Goal: Transaction & Acquisition: Purchase product/service

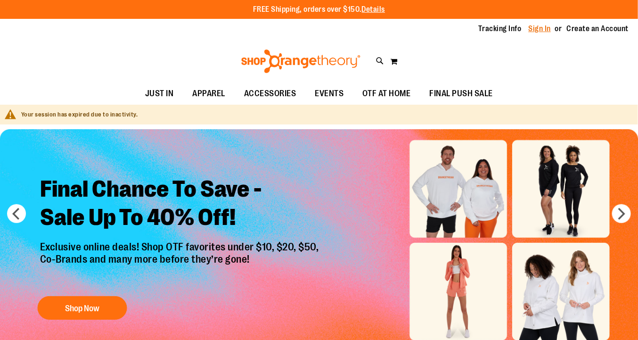
type input "**********"
click at [541, 27] on link "Sign In" at bounding box center [540, 29] width 23 height 10
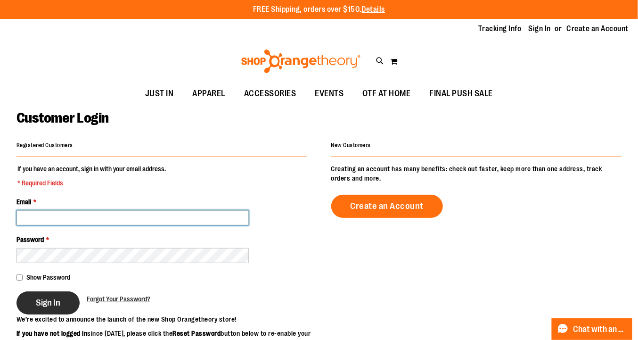
type input "**********"
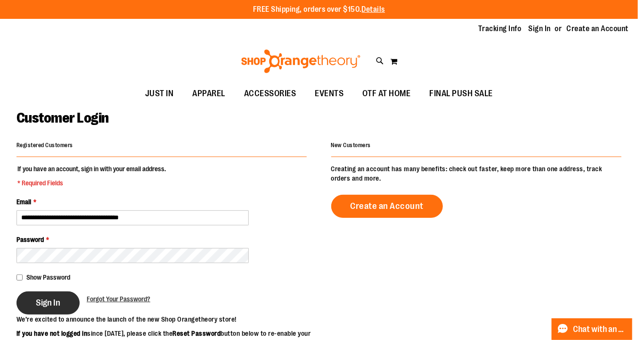
type input "**********"
click at [53, 304] on span "Sign In" at bounding box center [48, 303] width 25 height 10
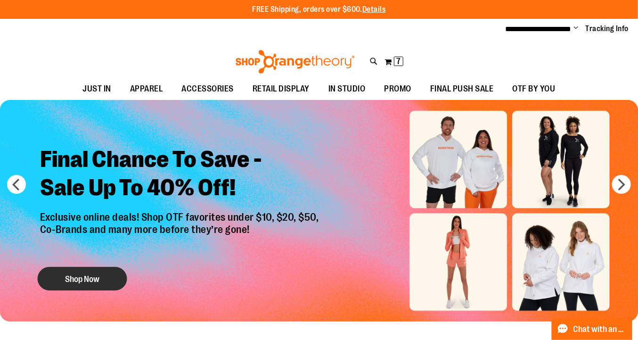
type input "**********"
click at [119, 276] on button "Shop Now" at bounding box center [83, 279] width 90 height 24
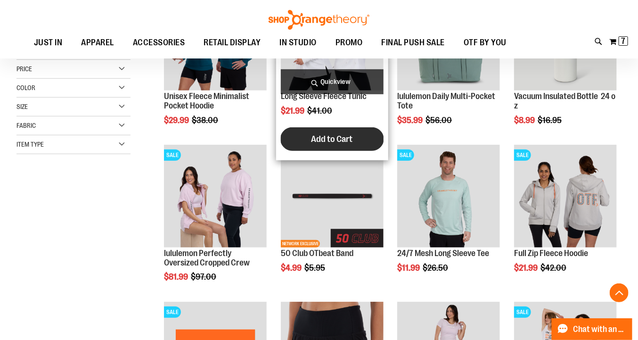
scroll to position [203, 0]
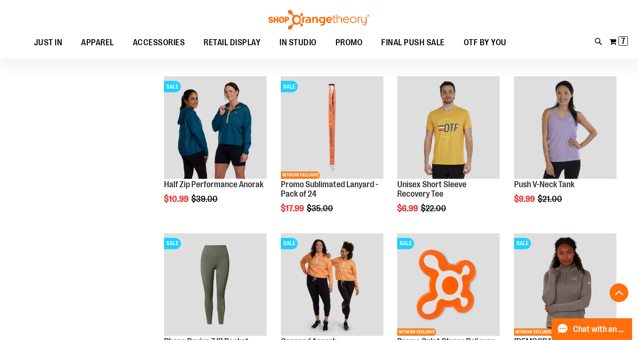
scroll to position [581, 0]
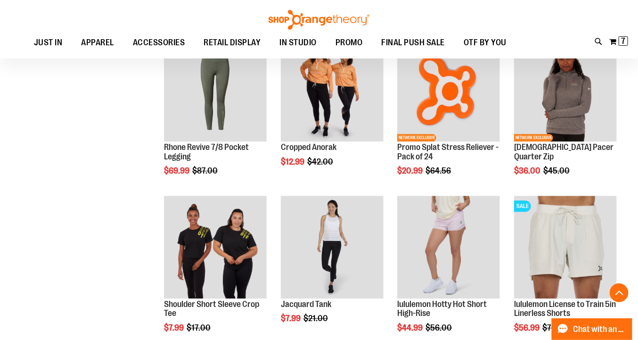
scroll to position [775, 0]
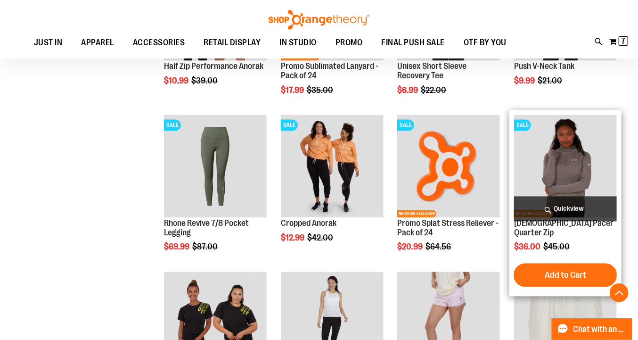
scroll to position [710, 0]
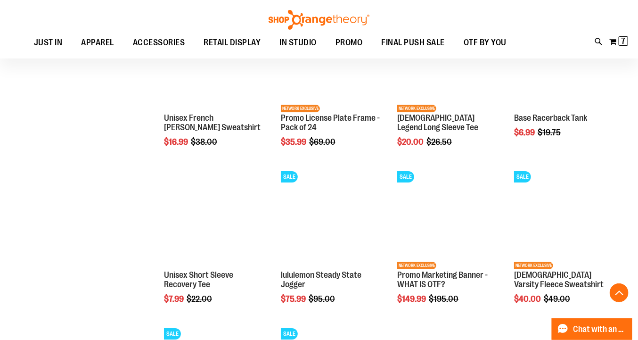
scroll to position [1119, 0]
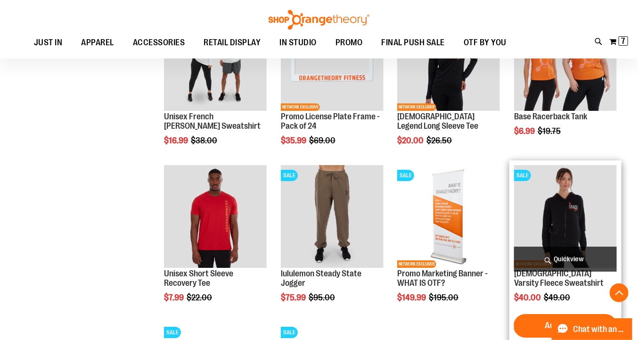
type input "**********"
click at [571, 254] on span "Quickview" at bounding box center [565, 259] width 103 height 25
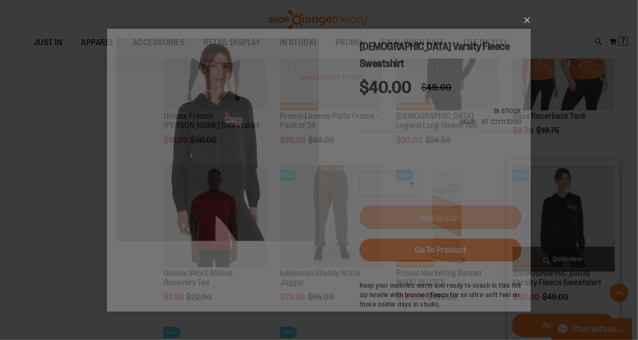
scroll to position [0, 0]
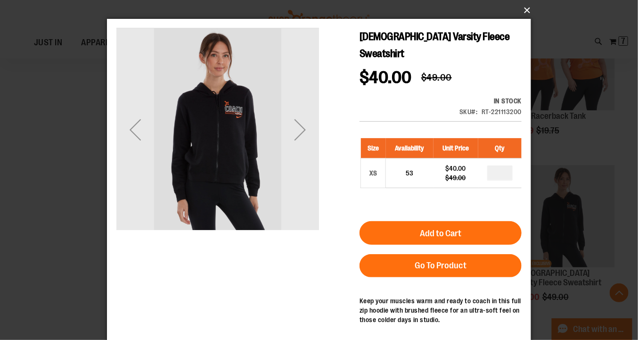
click at [528, 8] on button "×" at bounding box center [322, 10] width 424 height 21
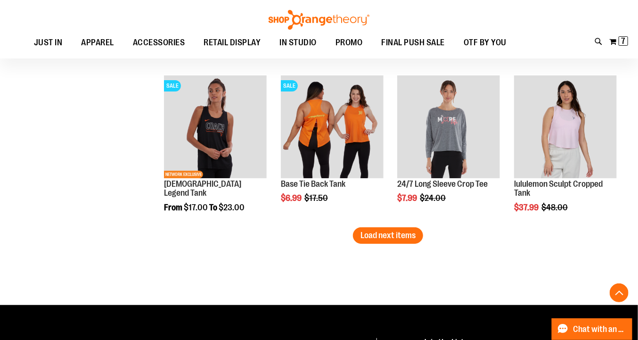
scroll to position [1397, 0]
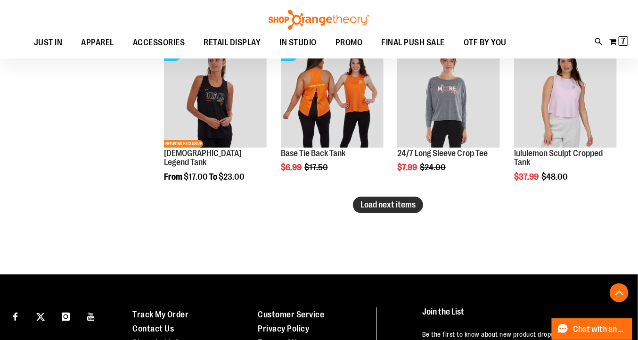
click at [408, 203] on span "Load next items" at bounding box center [388, 204] width 55 height 9
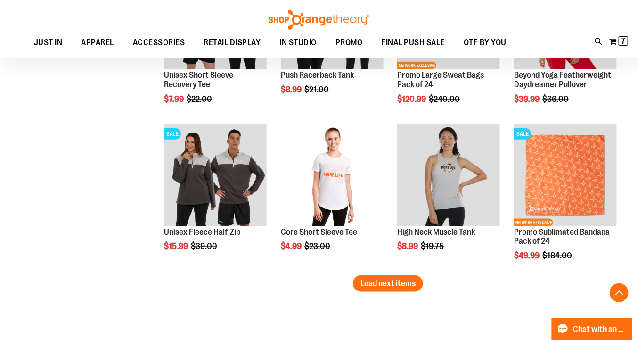
scroll to position [1797, 0]
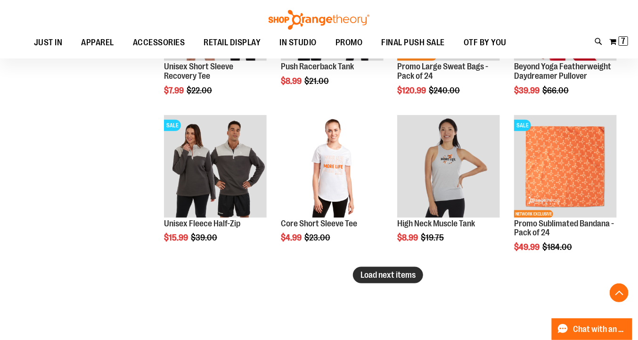
click at [408, 272] on span "Load next items" at bounding box center [388, 274] width 55 height 9
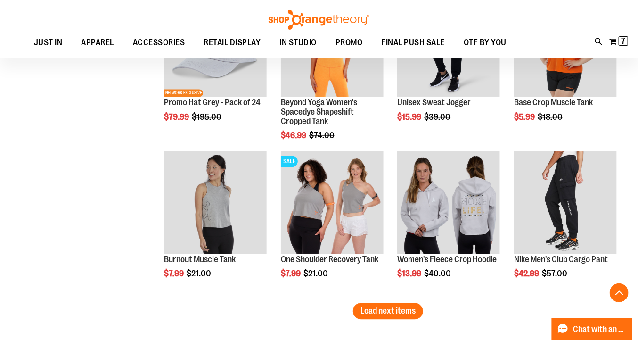
scroll to position [2241, 0]
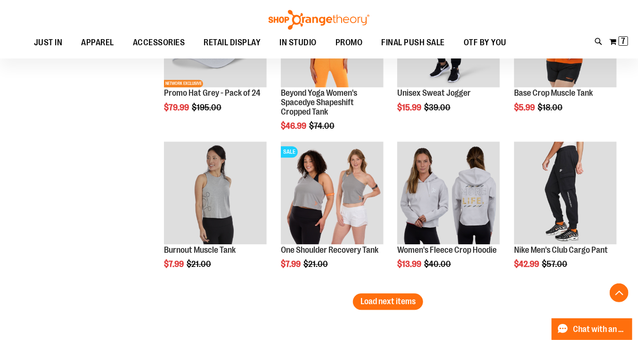
click at [401, 303] on span "Load next items" at bounding box center [388, 301] width 55 height 9
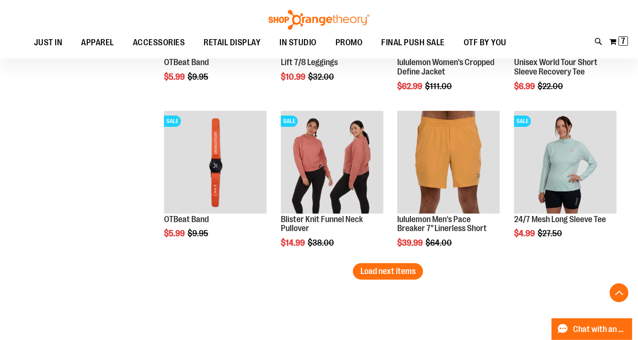
scroll to position [2750, 0]
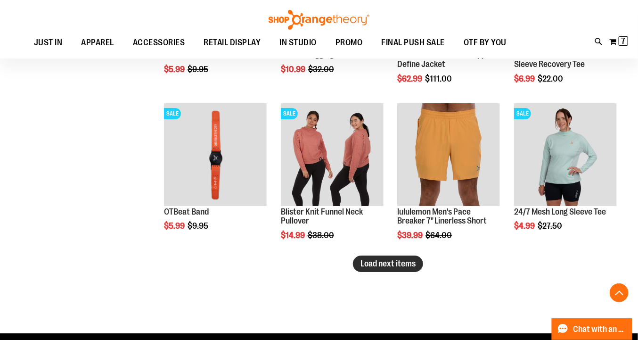
click at [399, 262] on span "Load next items" at bounding box center [388, 263] width 55 height 9
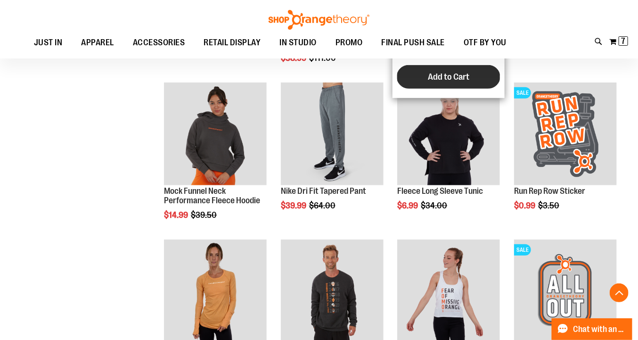
scroll to position [3085, 0]
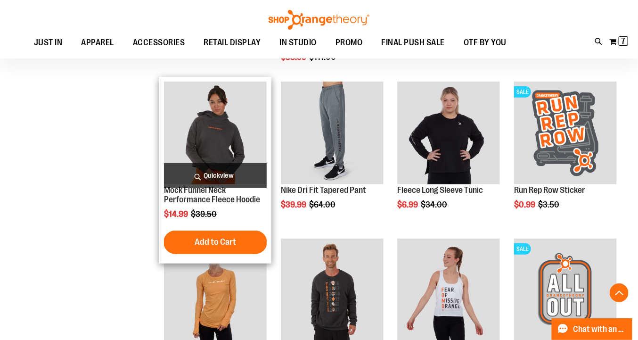
click at [224, 176] on span "Quickview" at bounding box center [215, 175] width 103 height 25
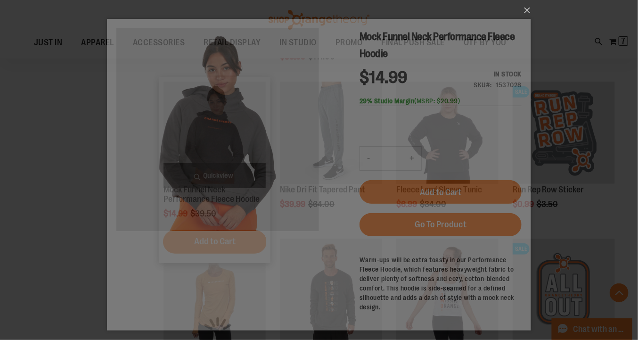
scroll to position [0, 0]
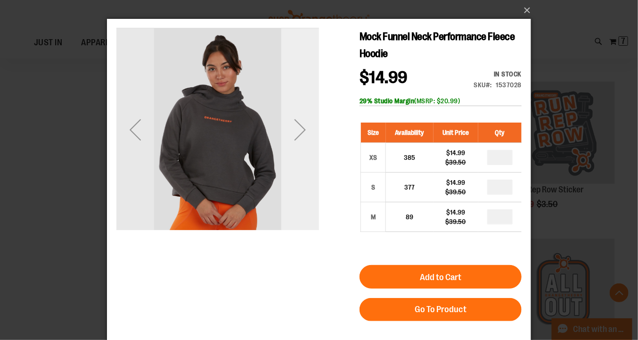
click at [293, 141] on div "Next" at bounding box center [300, 129] width 38 height 38
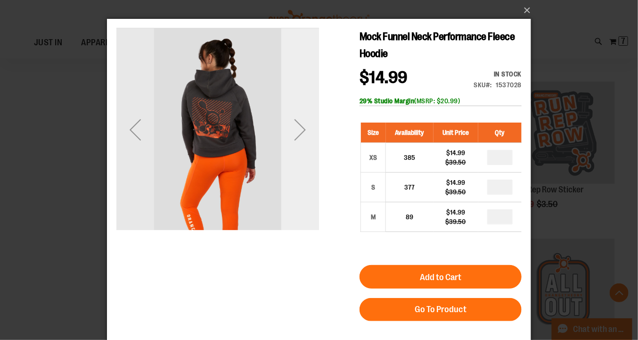
click at [293, 141] on div "Next" at bounding box center [300, 129] width 38 height 38
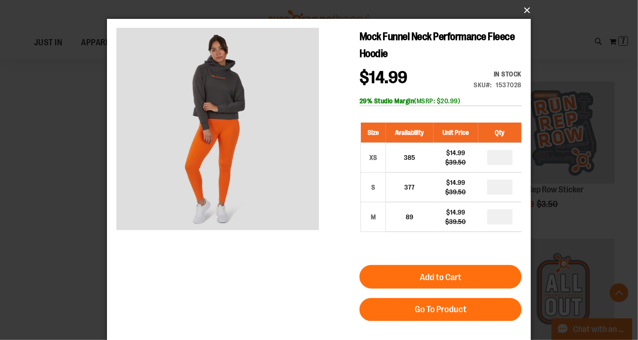
click at [525, 8] on button "×" at bounding box center [322, 10] width 424 height 21
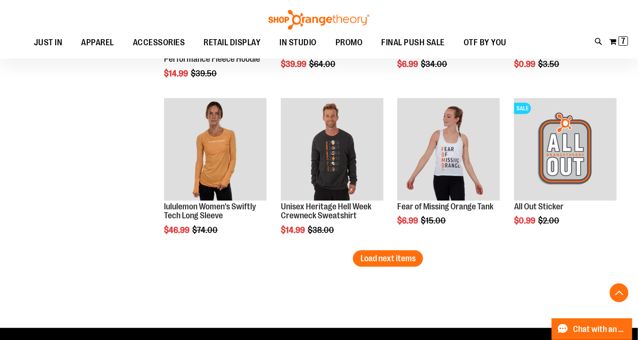
scroll to position [3217, 0]
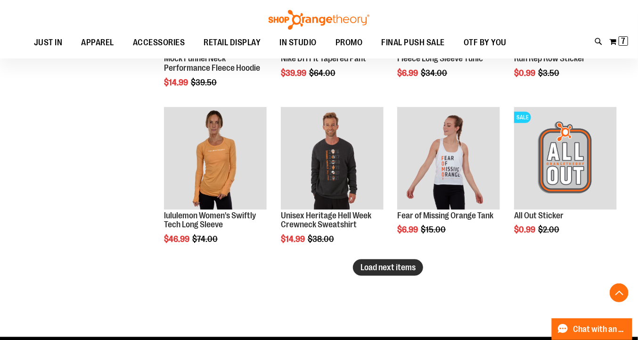
click at [368, 265] on span "Load next items" at bounding box center [388, 267] width 55 height 9
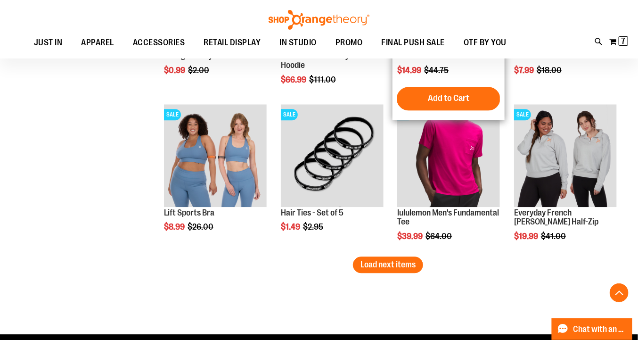
scroll to position [3691, 0]
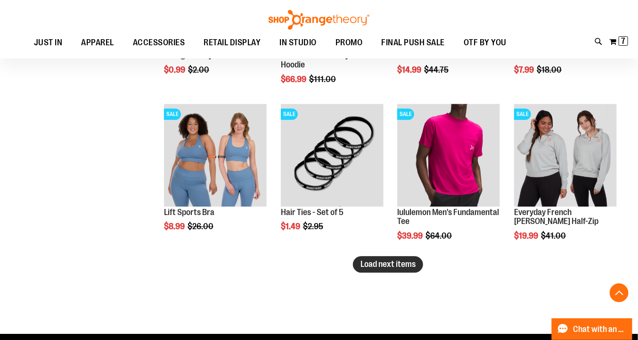
click at [397, 265] on span "Load next items" at bounding box center [388, 263] width 55 height 9
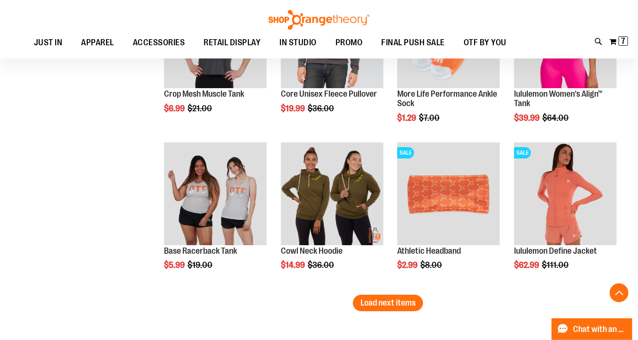
scroll to position [4119, 0]
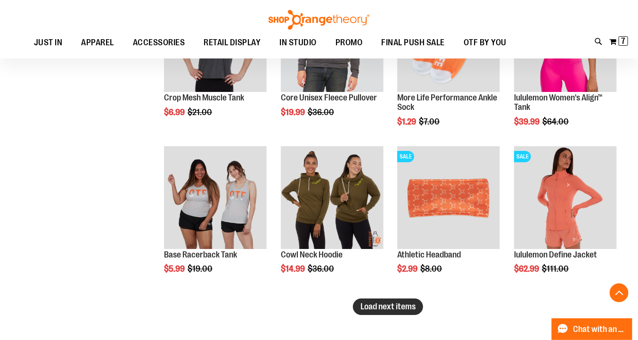
click at [371, 306] on span "Load next items" at bounding box center [388, 306] width 55 height 9
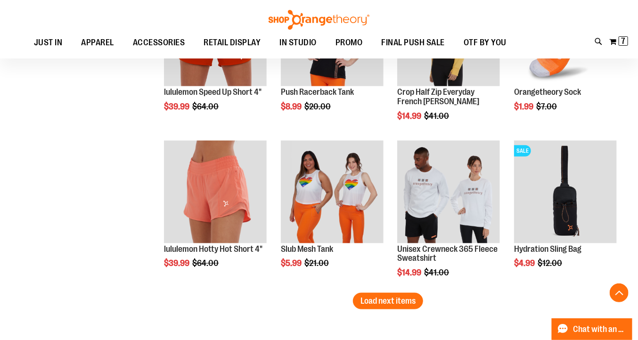
scroll to position [4650, 0]
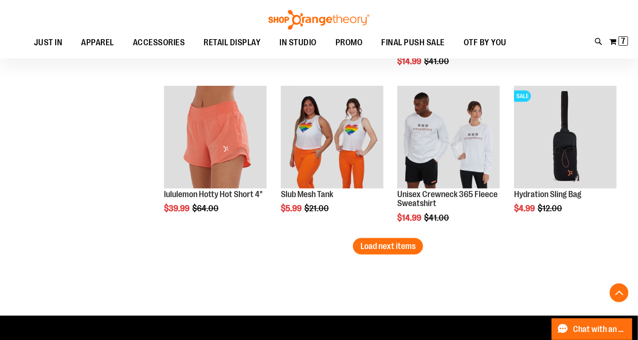
drag, startPoint x: 380, startPoint y: 239, endPoint x: 387, endPoint y: 279, distance: 40.7
click at [387, 247] on span "Load next items" at bounding box center [388, 245] width 55 height 9
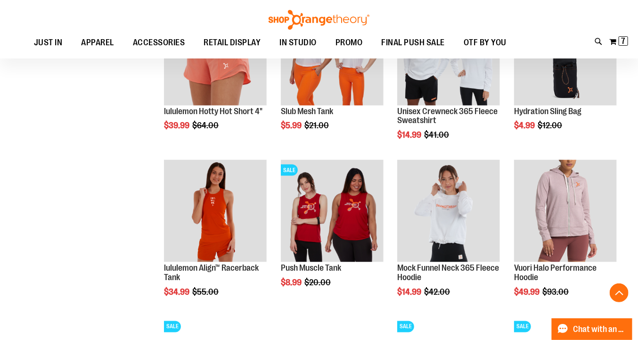
scroll to position [4737, 0]
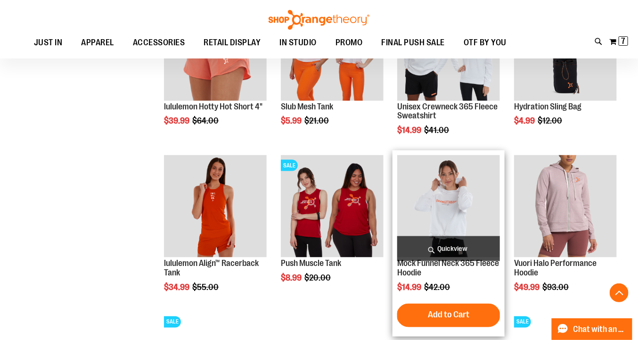
click at [463, 257] on span "Quickview" at bounding box center [448, 248] width 103 height 25
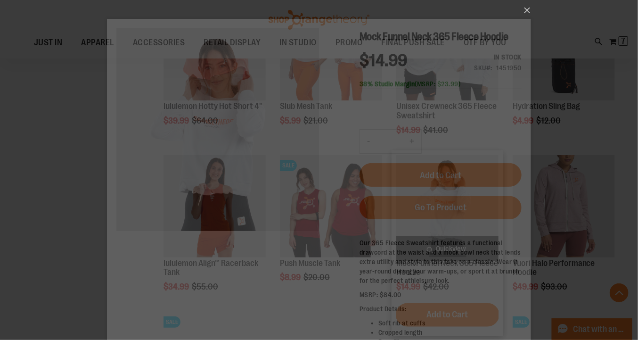
scroll to position [0, 0]
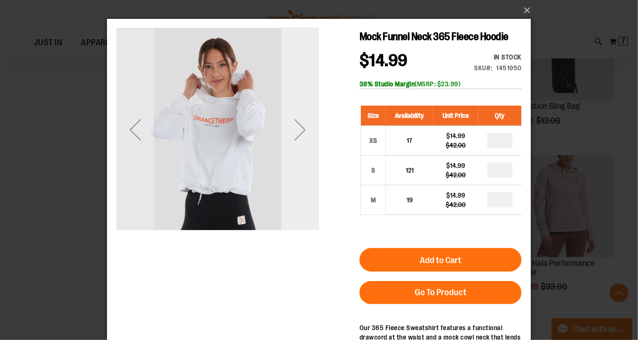
click at [304, 122] on div "Next" at bounding box center [300, 129] width 38 height 38
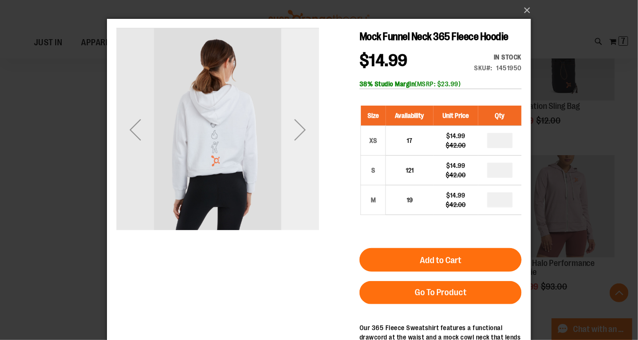
click at [304, 122] on div "Next" at bounding box center [300, 129] width 38 height 38
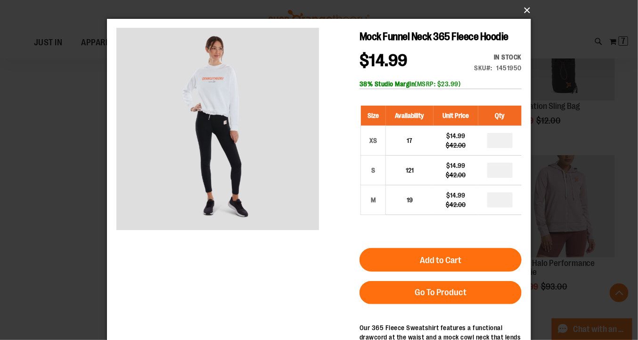
click at [525, 8] on button "×" at bounding box center [322, 10] width 424 height 21
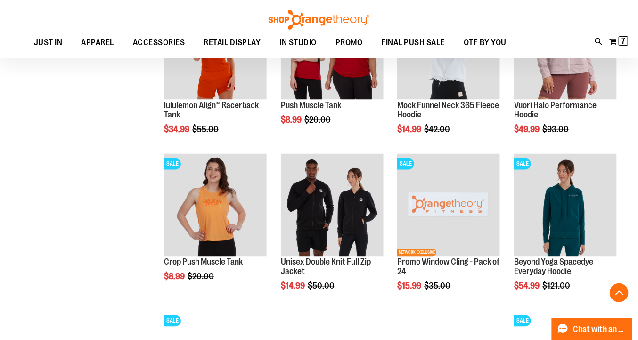
scroll to position [4904, 0]
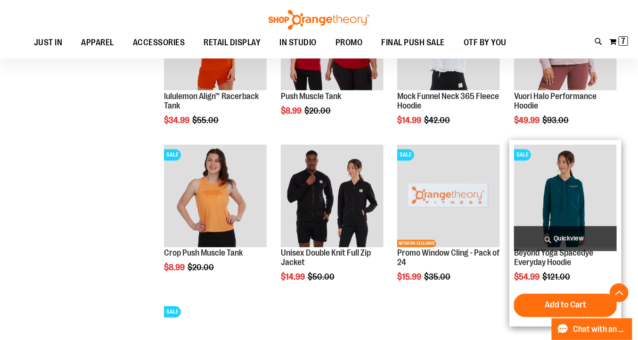
click at [610, 208] on img "product" at bounding box center [565, 196] width 103 height 103
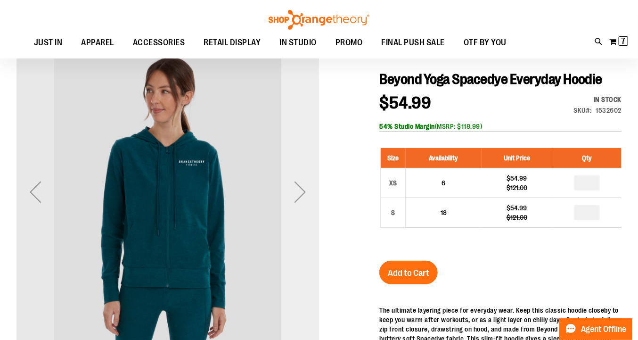
scroll to position [96, 0]
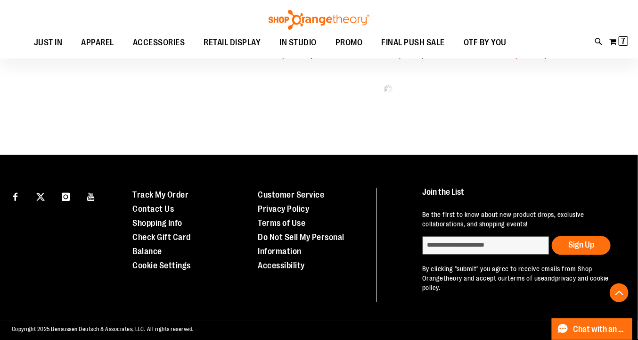
scroll to position [629, 0]
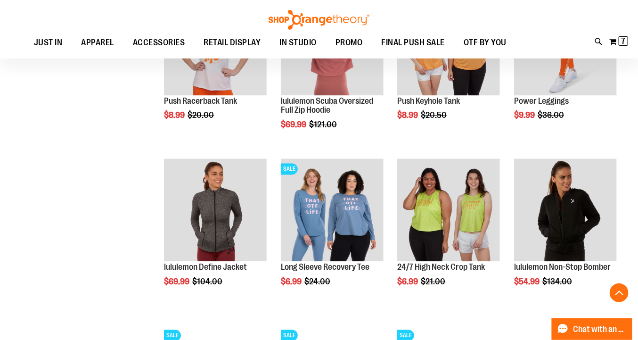
scroll to position [717, 0]
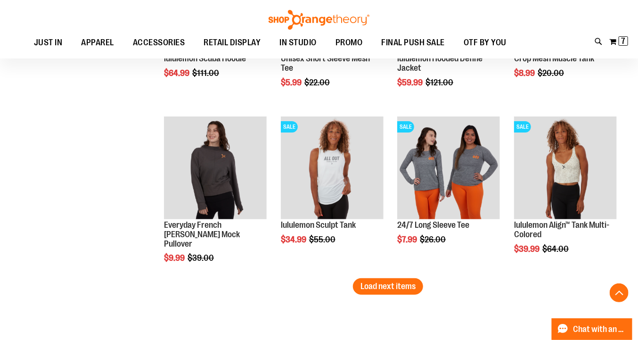
scroll to position [1425, 0]
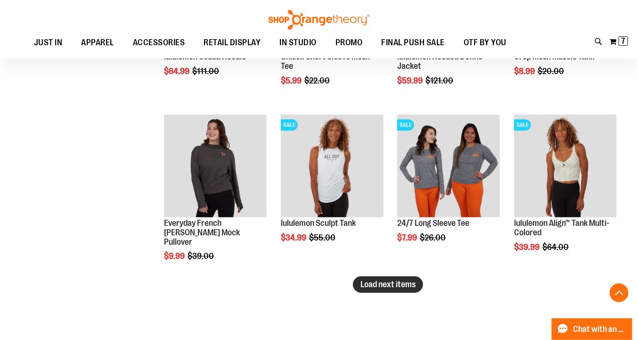
type input "**********"
click at [403, 284] on span "Load next items" at bounding box center [388, 284] width 55 height 9
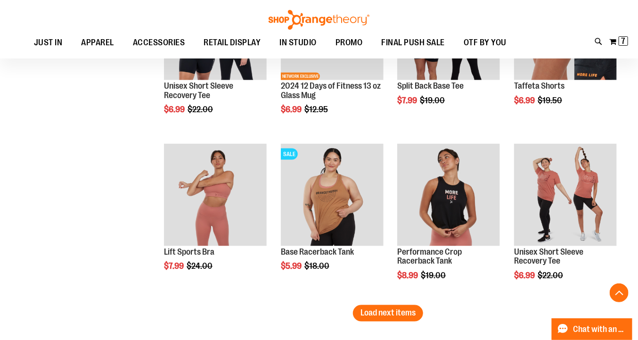
scroll to position [1897, 0]
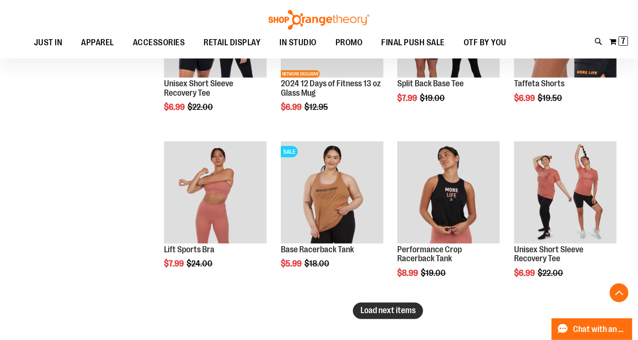
click at [384, 308] on span "Load next items" at bounding box center [388, 310] width 55 height 9
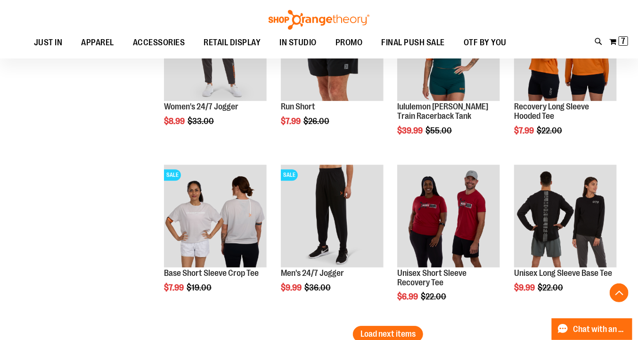
scroll to position [2373, 0]
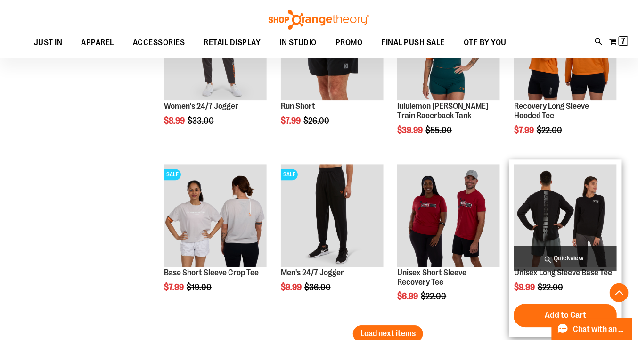
click at [571, 222] on img "product" at bounding box center [565, 215] width 103 height 103
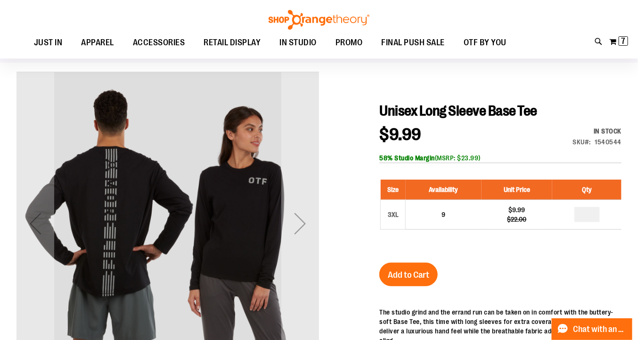
scroll to position [96, 0]
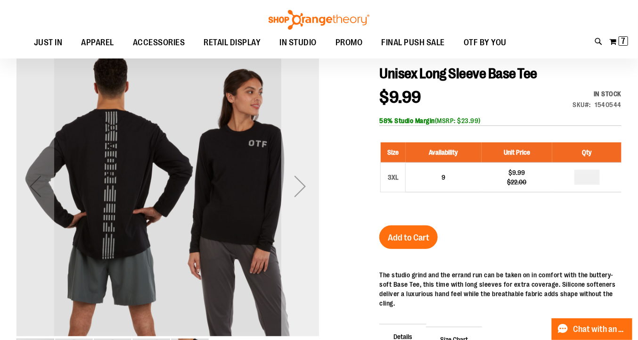
type input "**********"
click at [292, 162] on div "Next" at bounding box center [300, 186] width 38 height 303
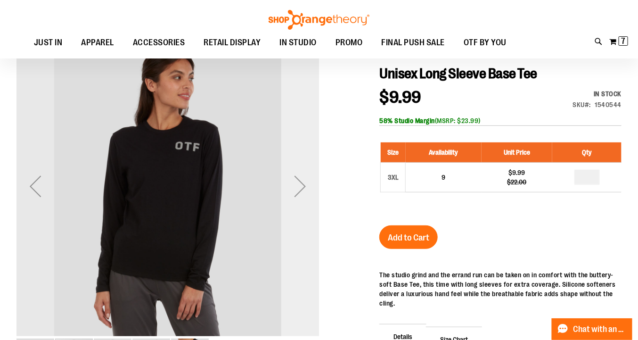
click at [293, 162] on div "Next" at bounding box center [300, 186] width 38 height 303
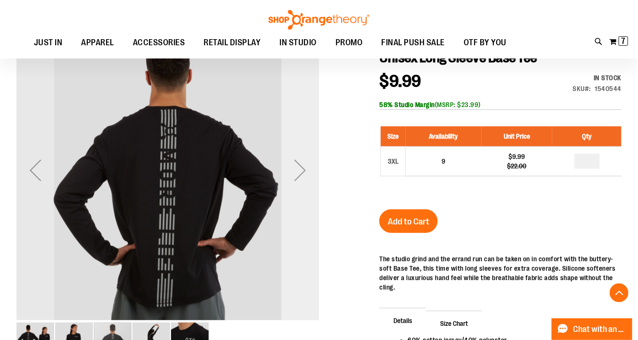
scroll to position [0, 0]
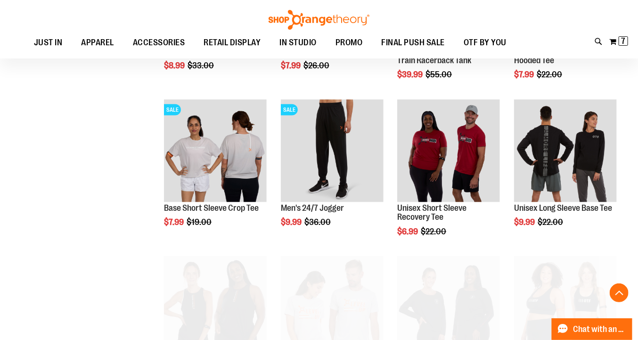
scroll to position [425, 0]
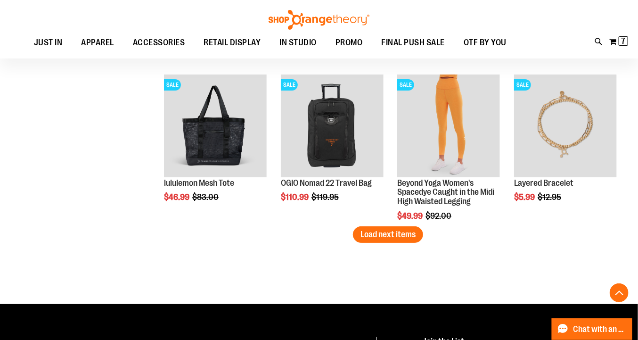
scroll to position [1372, 0]
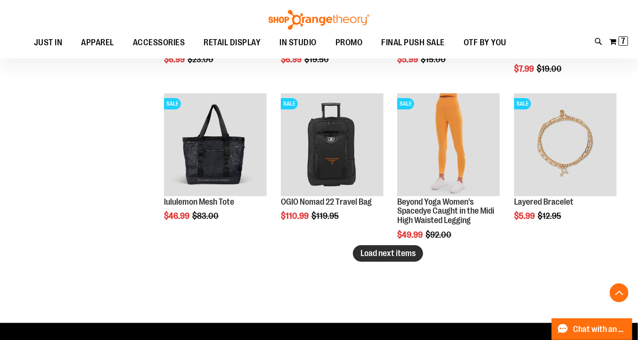
type input "**********"
click at [378, 249] on span "Load next items" at bounding box center [388, 252] width 55 height 9
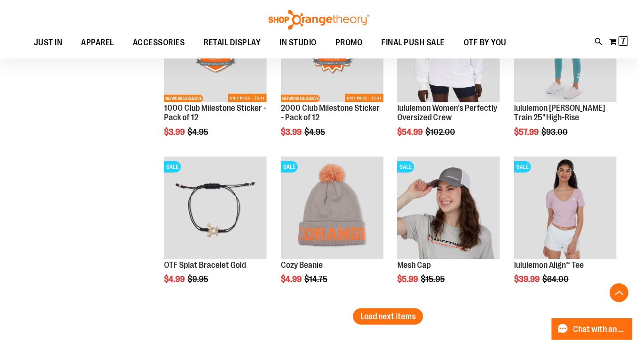
scroll to position [1785, 0]
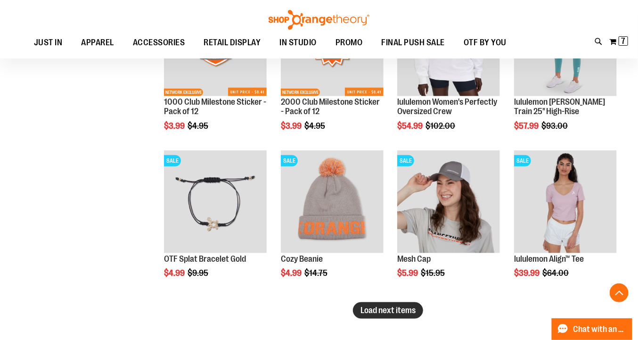
click at [406, 310] on span "Load next items" at bounding box center [388, 310] width 55 height 9
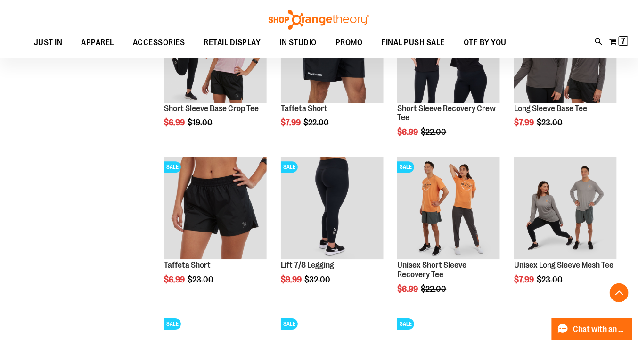
scroll to position [993, 0]
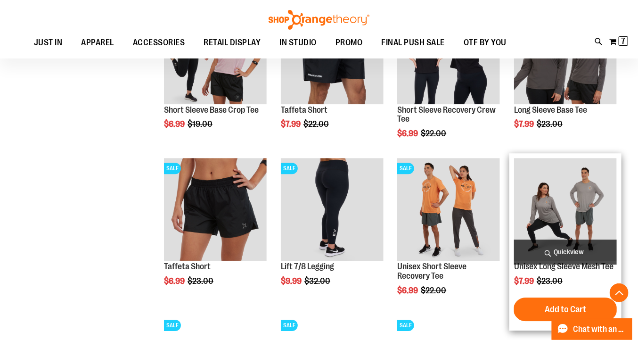
click at [566, 254] on span "Quickview" at bounding box center [565, 252] width 103 height 25
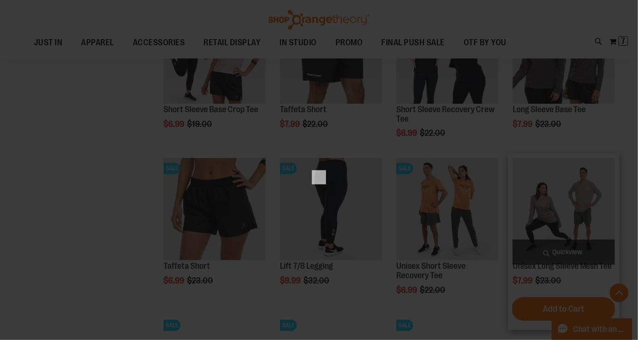
scroll to position [0, 0]
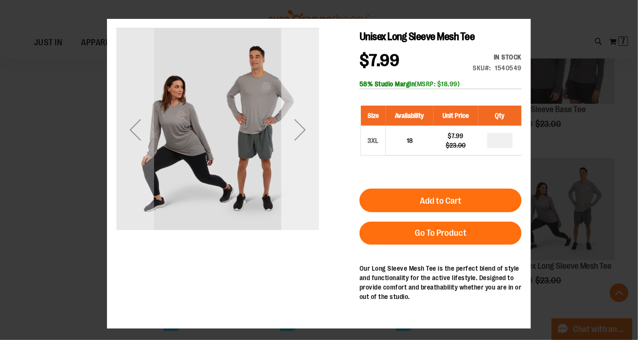
click at [295, 123] on div "Next" at bounding box center [300, 129] width 38 height 38
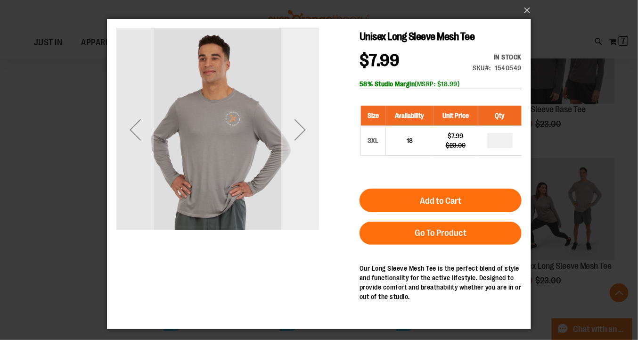
click at [295, 123] on div "Next" at bounding box center [300, 129] width 38 height 38
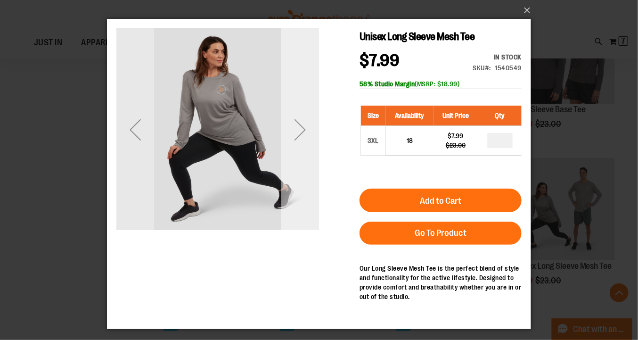
click at [295, 123] on div "Next" at bounding box center [300, 129] width 38 height 38
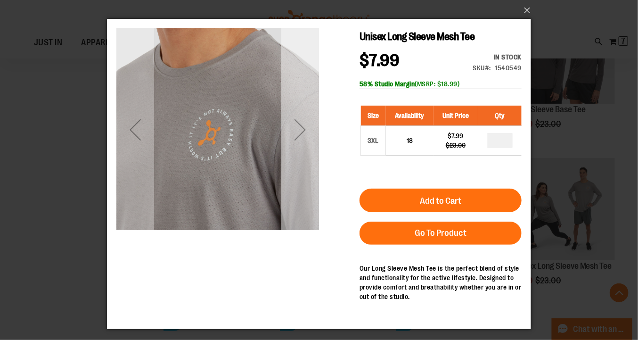
click at [295, 123] on div "Next" at bounding box center [300, 129] width 38 height 38
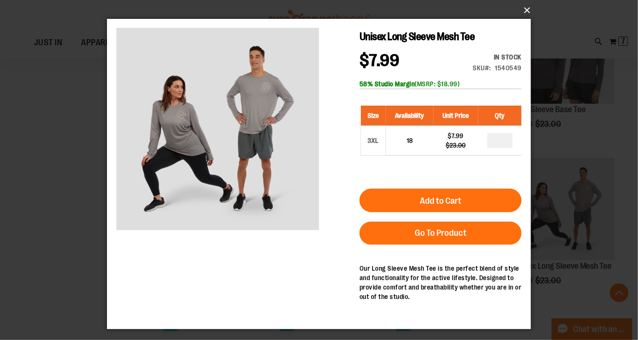
click at [526, 10] on button "×" at bounding box center [322, 10] width 424 height 21
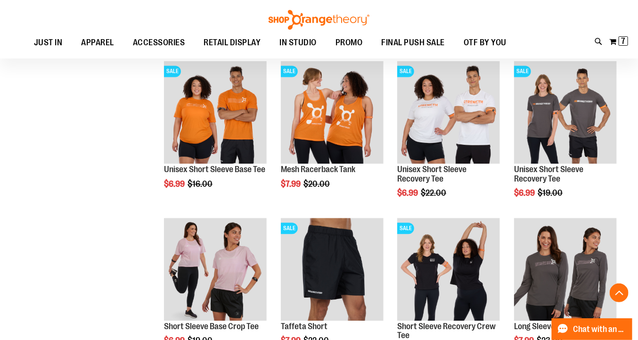
scroll to position [776, 0]
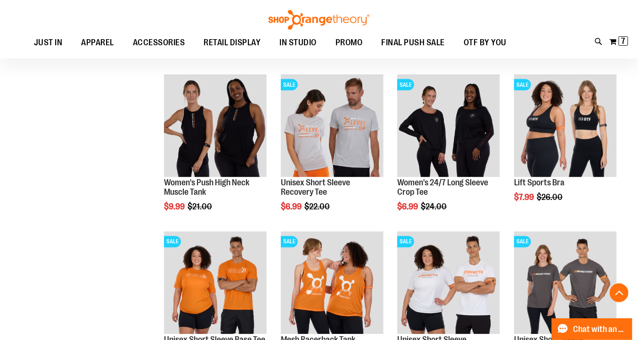
scroll to position [598, 0]
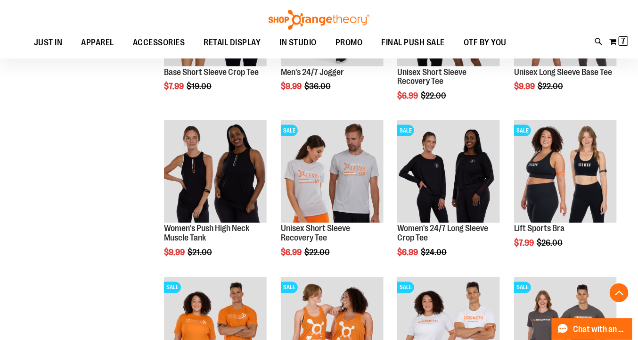
scroll to position [552, 0]
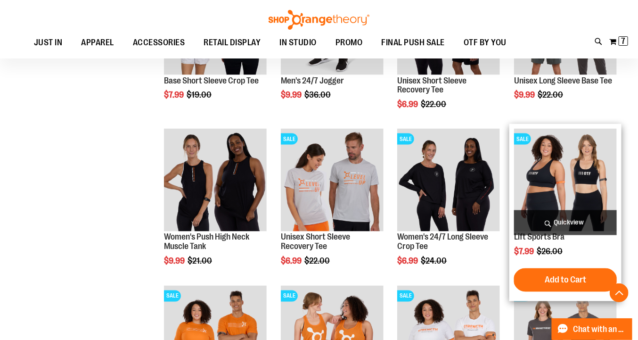
click at [561, 225] on span "Quickview" at bounding box center [565, 222] width 103 height 25
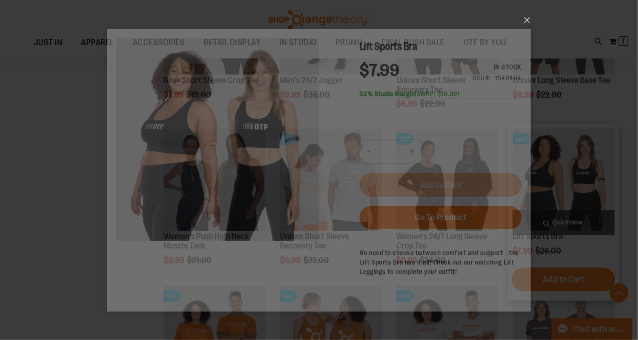
scroll to position [0, 0]
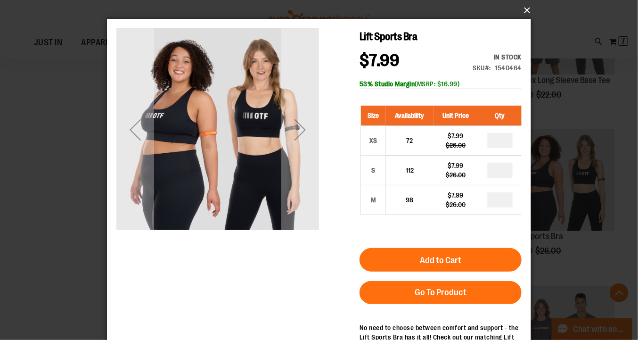
click at [522, 10] on button "×" at bounding box center [322, 10] width 424 height 21
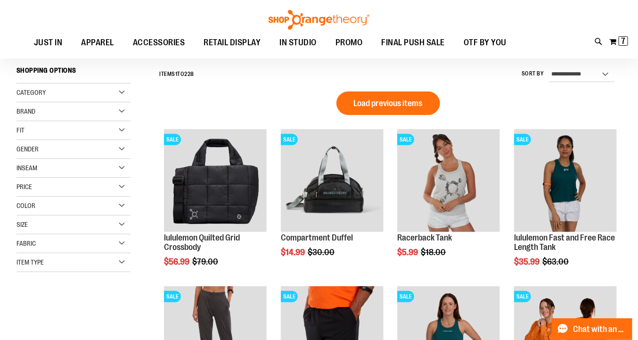
scroll to position [76, 0]
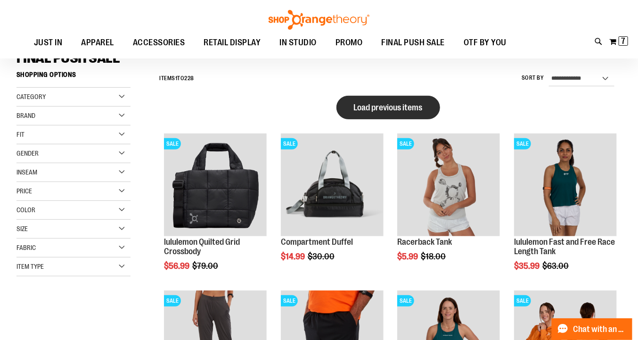
click at [382, 110] on span "Load previous items" at bounding box center [388, 107] width 69 height 9
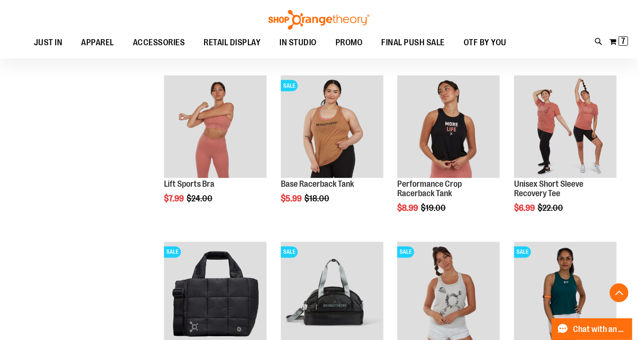
scroll to position [454, 0]
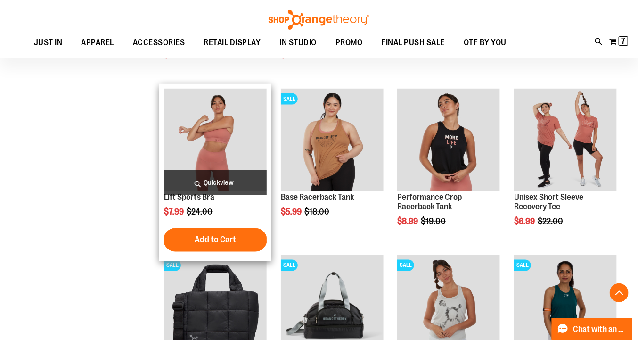
click at [246, 180] on span "Quickview" at bounding box center [215, 182] width 103 height 25
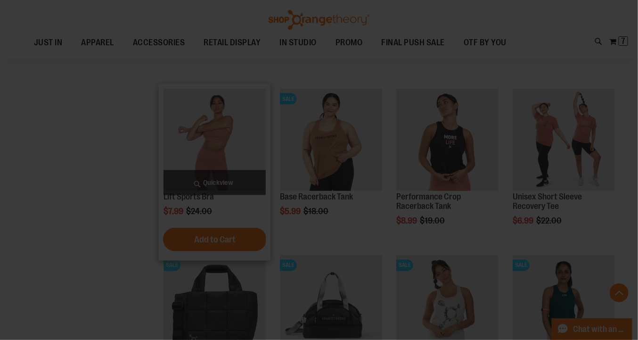
scroll to position [0, 0]
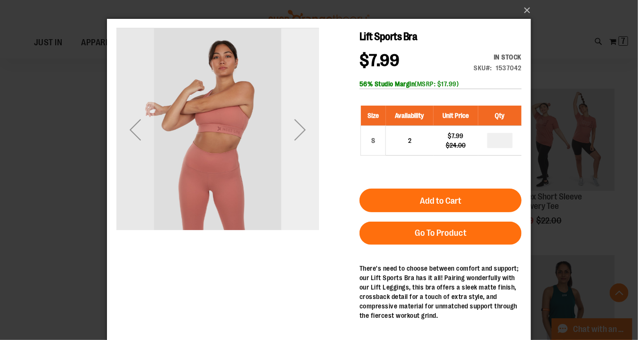
click at [281, 139] on div "Next" at bounding box center [300, 129] width 38 height 38
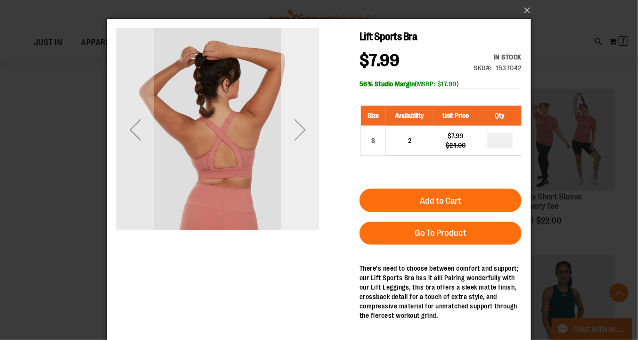
click at [300, 138] on div "Next" at bounding box center [300, 129] width 38 height 38
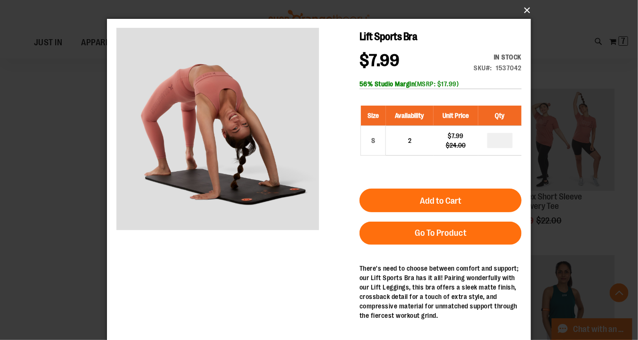
click at [528, 8] on button "×" at bounding box center [322, 10] width 424 height 21
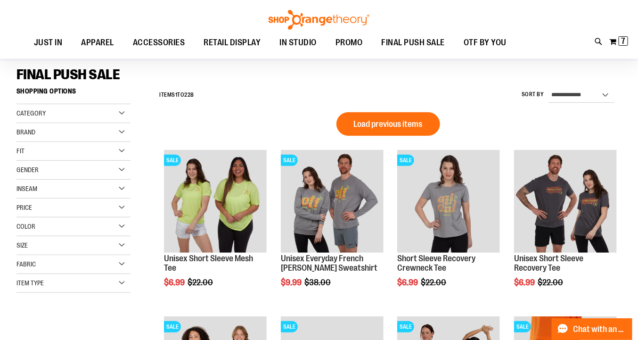
scroll to position [50, 0]
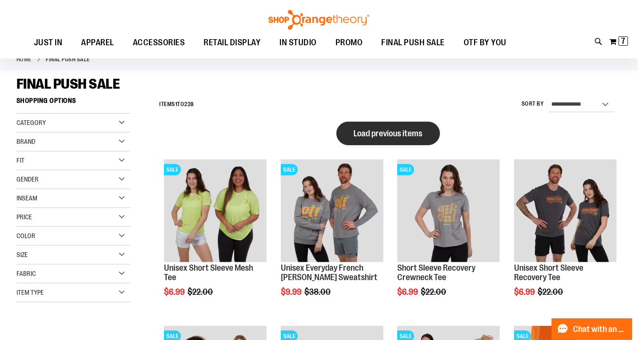
click at [387, 136] on span "Load previous items" at bounding box center [388, 133] width 69 height 9
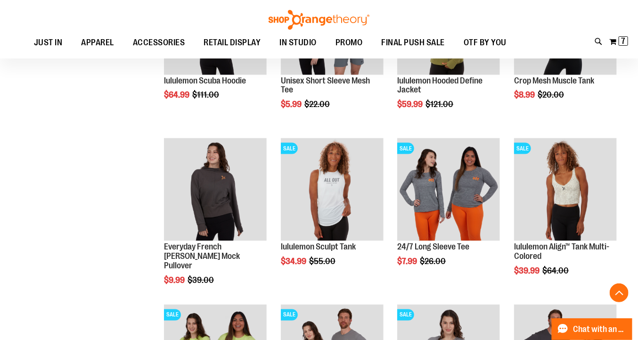
scroll to position [404, 0]
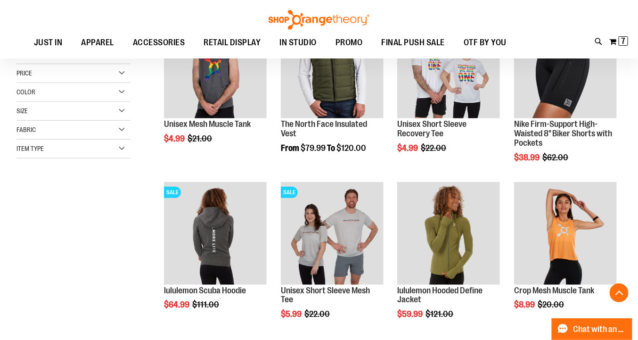
scroll to position [188, 0]
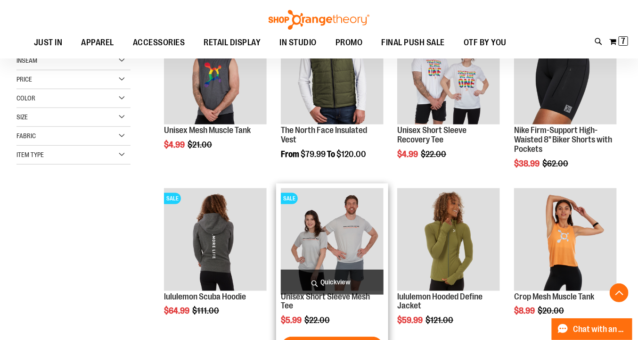
click at [348, 283] on span "Quickview" at bounding box center [332, 282] width 103 height 25
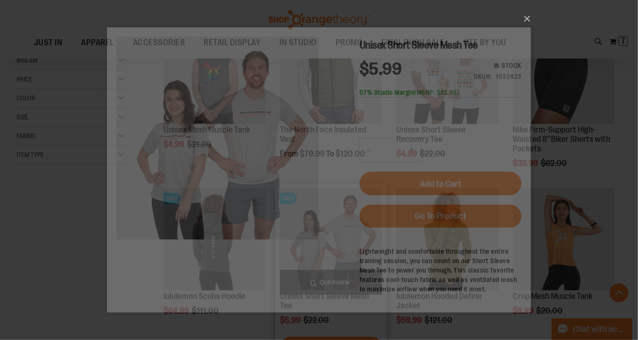
scroll to position [0, 0]
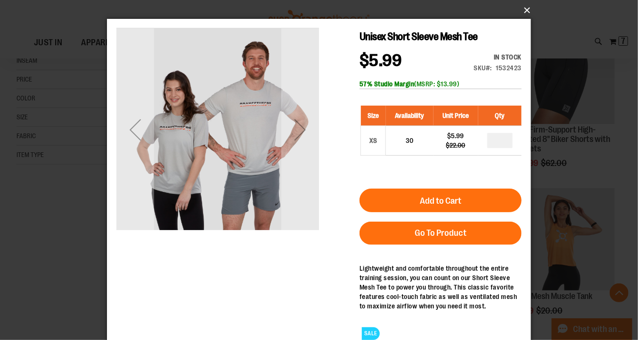
click at [526, 9] on button "×" at bounding box center [322, 10] width 424 height 21
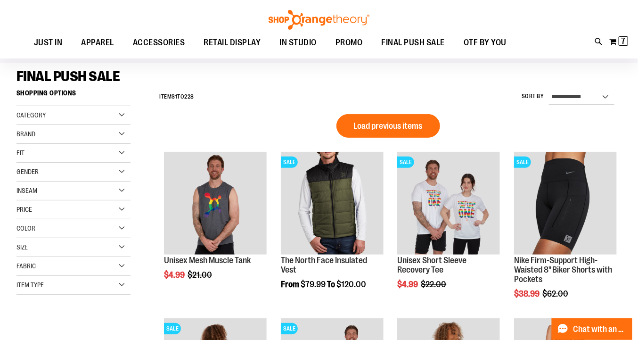
scroll to position [45, 0]
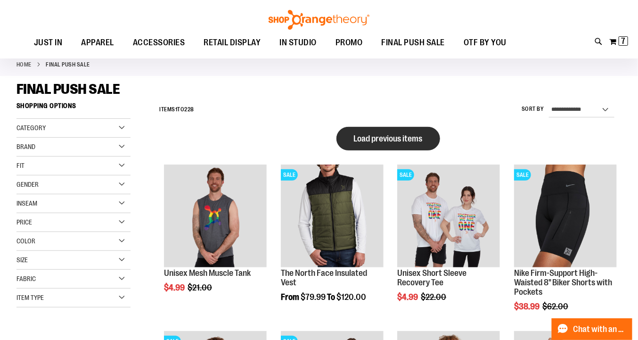
click at [432, 143] on button "Load previous items" at bounding box center [389, 139] width 104 height 24
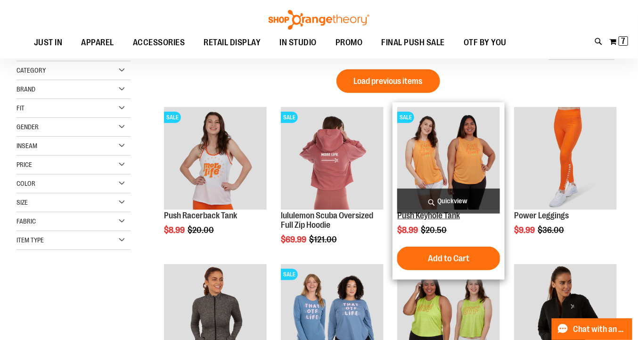
scroll to position [97, 0]
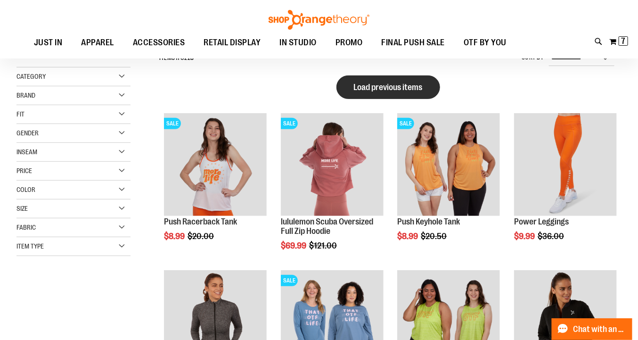
click at [420, 91] on span "Load previous items" at bounding box center [388, 87] width 69 height 9
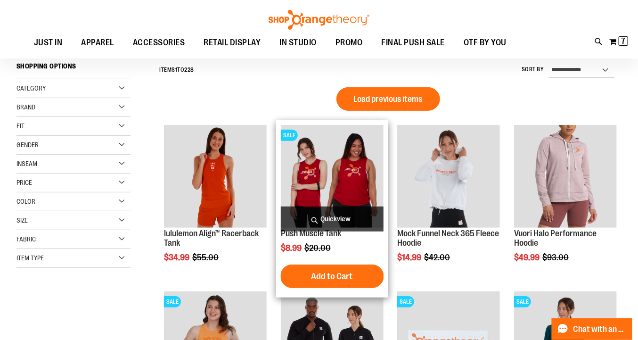
scroll to position [84, 0]
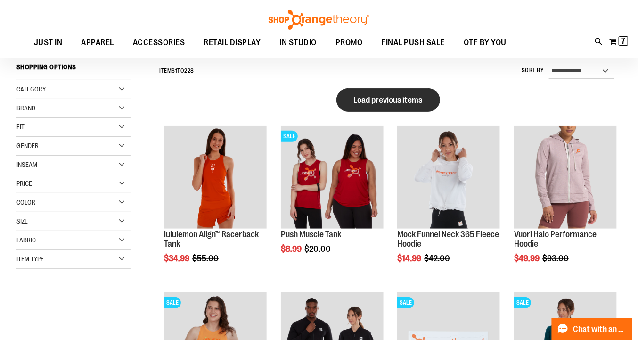
click at [386, 107] on button "Load previous items" at bounding box center [389, 100] width 104 height 24
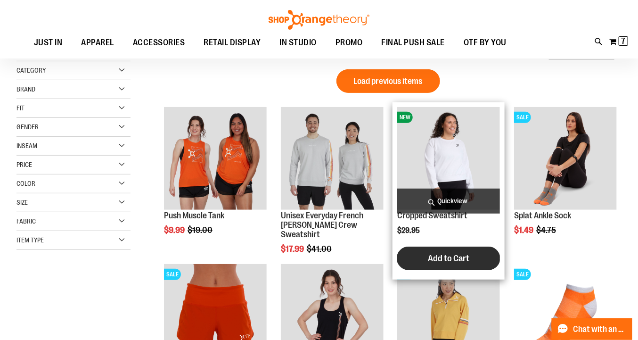
scroll to position [135, 0]
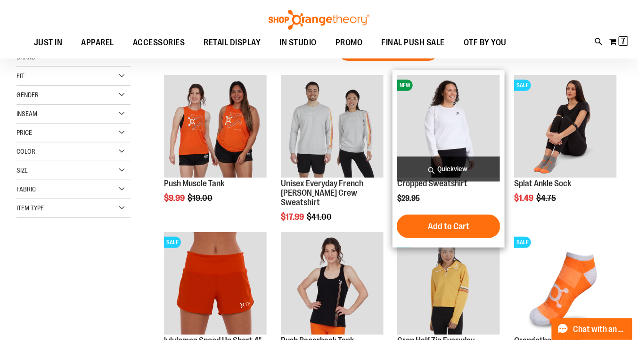
click at [456, 166] on span "Quickview" at bounding box center [448, 169] width 103 height 25
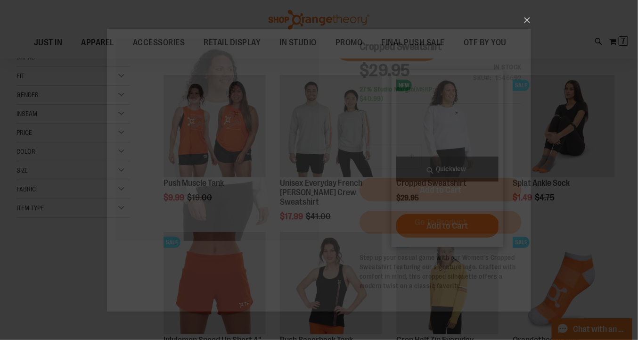
scroll to position [0, 0]
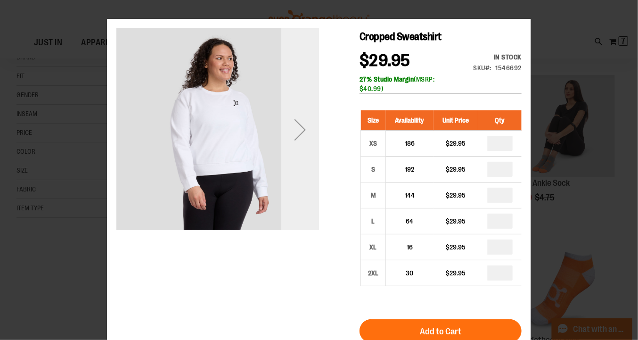
click at [307, 106] on div "Next" at bounding box center [300, 129] width 38 height 203
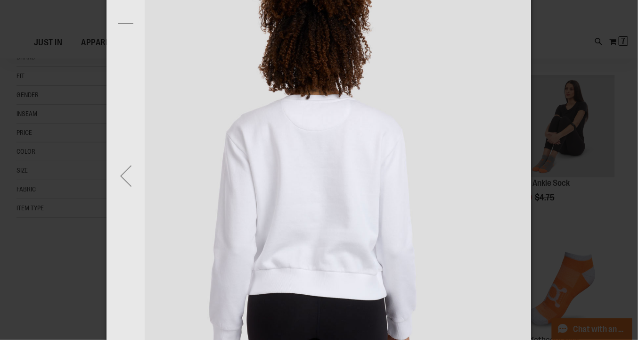
scroll to position [50, 0]
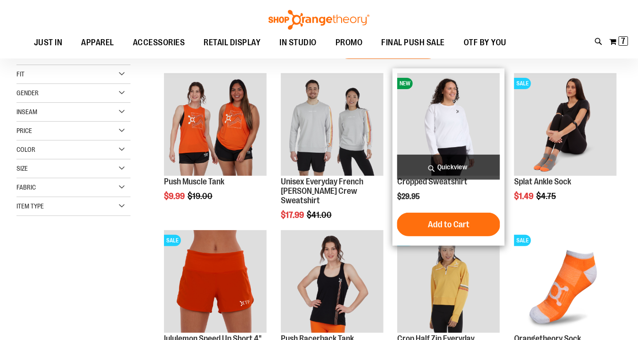
type input "**********"
click at [457, 114] on img "product" at bounding box center [448, 124] width 103 height 103
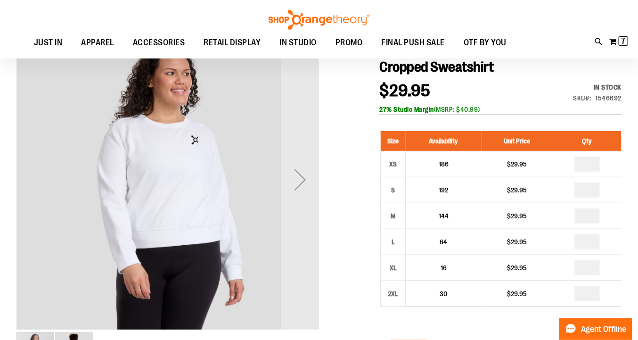
scroll to position [105, 0]
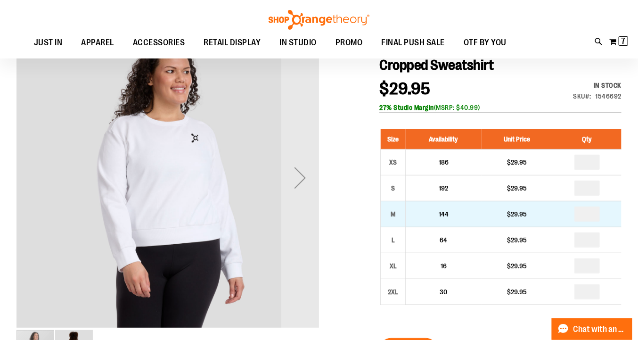
type input "**********"
click at [409, 212] on td "144" at bounding box center [444, 214] width 76 height 26
click at [395, 213] on div "M" at bounding box center [393, 214] width 14 height 14
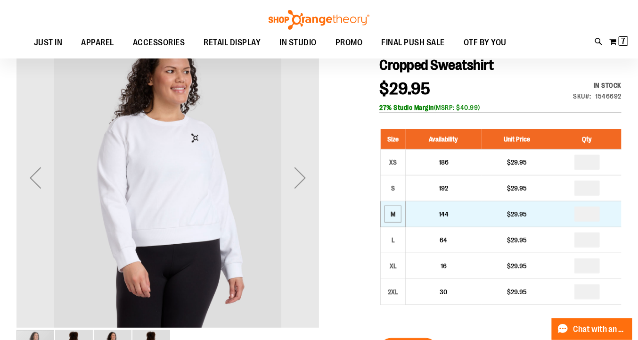
click at [395, 213] on div "M" at bounding box center [393, 214] width 14 height 14
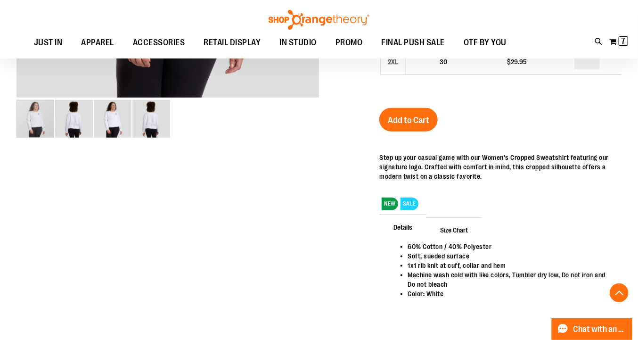
scroll to position [339, 0]
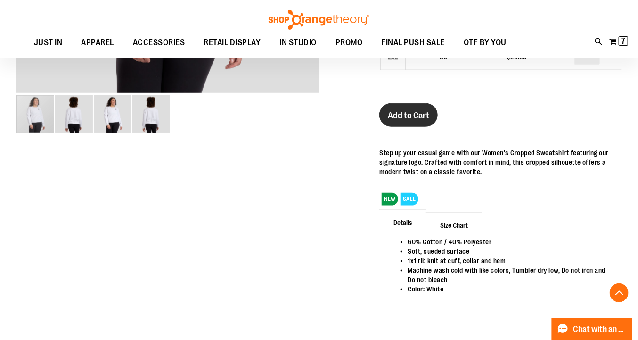
click at [432, 114] on button "Add to Cart" at bounding box center [409, 115] width 58 height 24
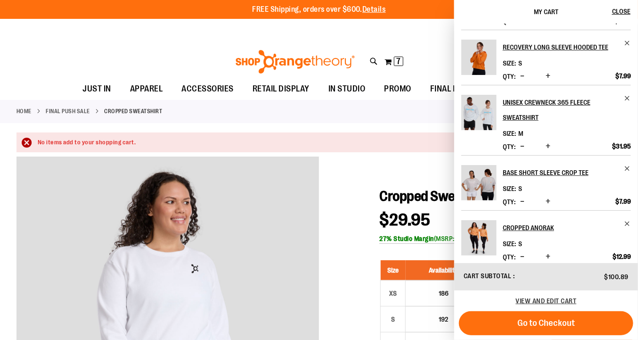
scroll to position [0, 0]
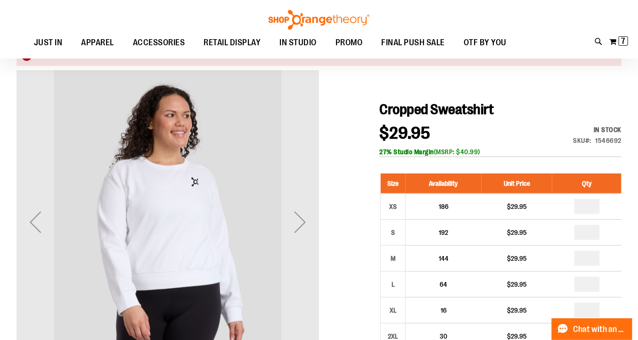
scroll to position [89, 0]
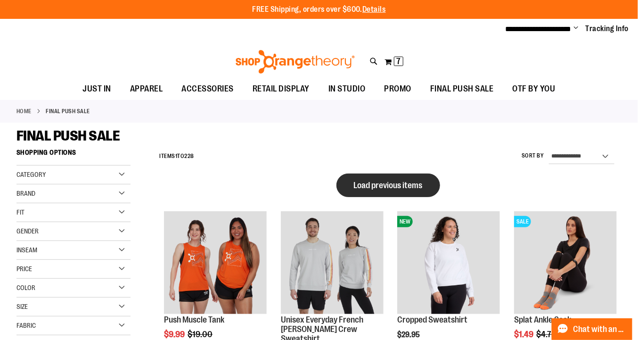
type input "**********"
click at [425, 190] on button "Load previous items" at bounding box center [389, 186] width 104 height 24
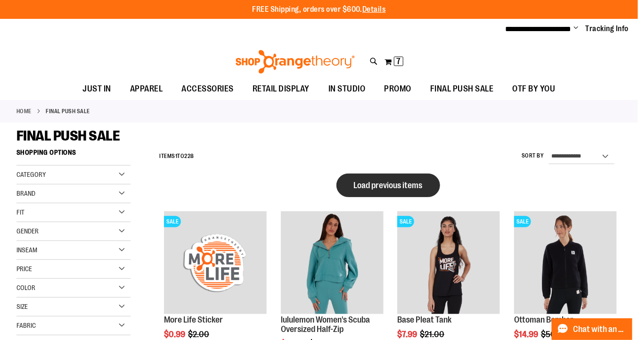
click at [407, 181] on span "Load previous items" at bounding box center [388, 185] width 69 height 9
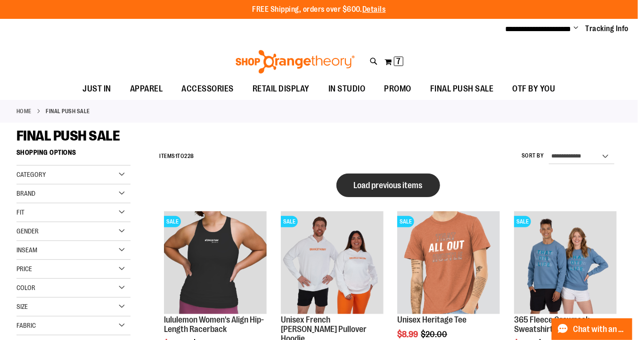
click at [410, 182] on span "Load previous items" at bounding box center [388, 185] width 69 height 9
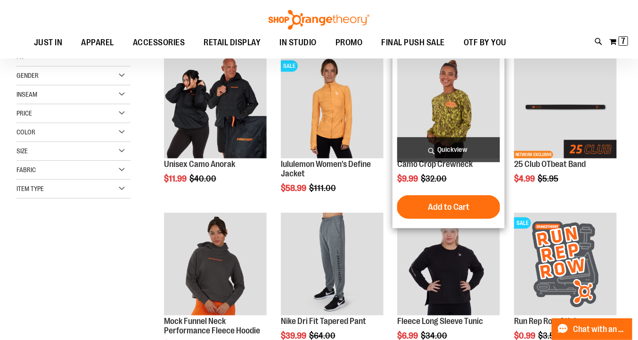
scroll to position [54, 0]
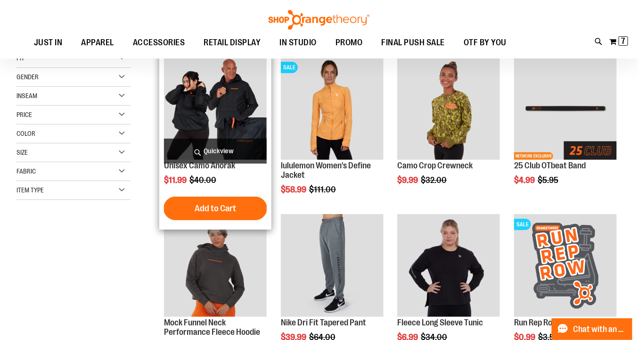
click at [236, 143] on span "Quickview" at bounding box center [215, 151] width 103 height 25
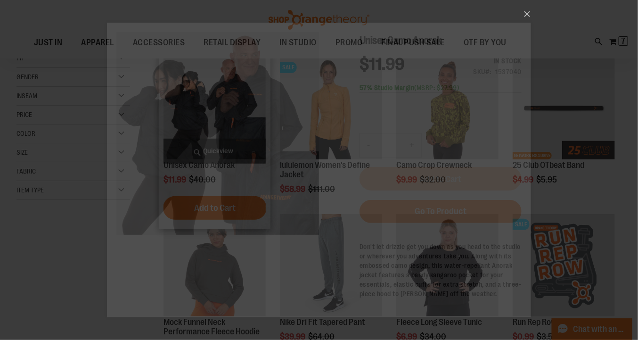
scroll to position [0, 0]
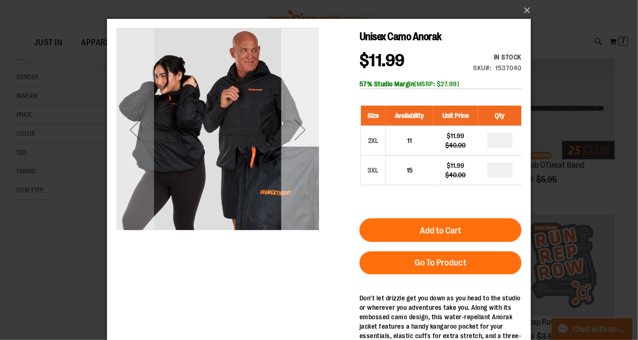
click at [307, 134] on div "Next" at bounding box center [300, 129] width 38 height 38
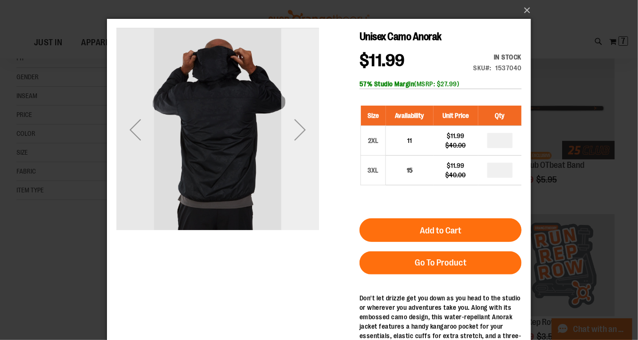
click at [307, 134] on div "Next" at bounding box center [300, 129] width 38 height 38
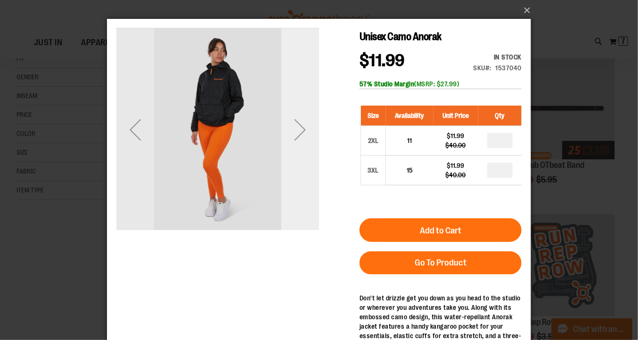
click at [307, 134] on div "Next" at bounding box center [300, 129] width 38 height 38
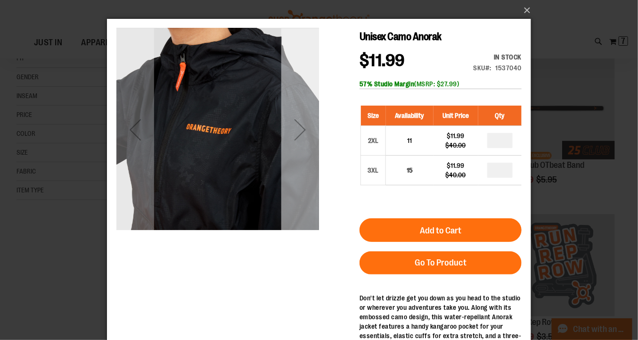
click at [307, 134] on div "Next" at bounding box center [300, 129] width 38 height 38
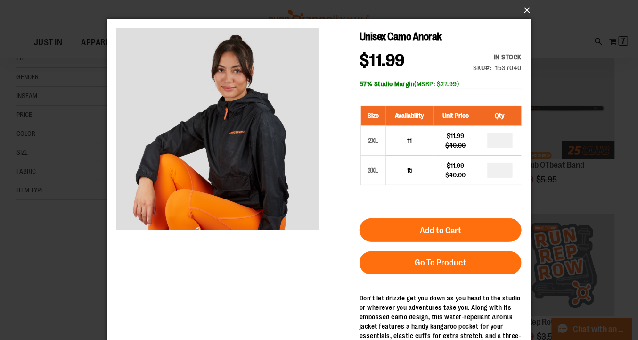
click at [528, 10] on button "×" at bounding box center [322, 10] width 424 height 21
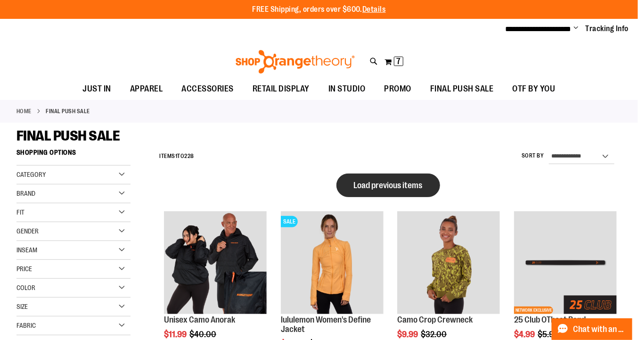
click at [406, 181] on span "Load previous items" at bounding box center [388, 185] width 69 height 9
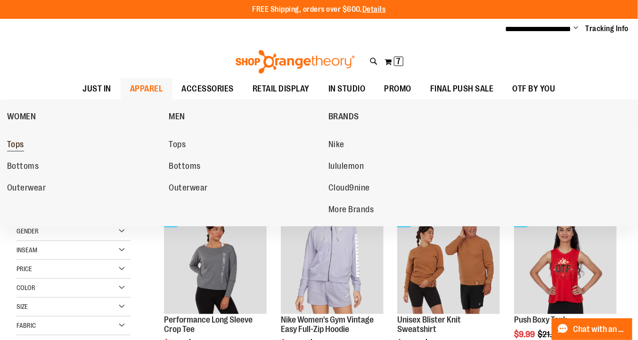
click at [16, 145] on span "Tops" at bounding box center [15, 146] width 17 height 12
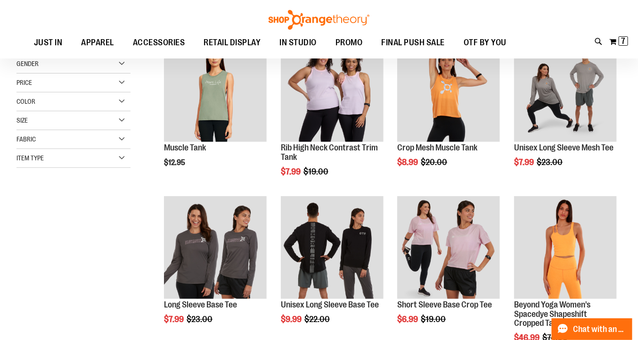
scroll to position [157, 0]
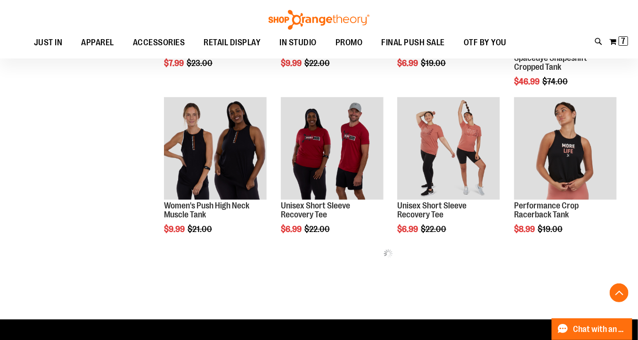
scroll to position [412, 0]
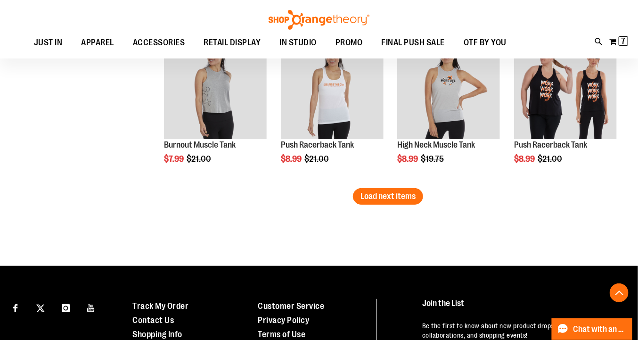
scroll to position [1415, 0]
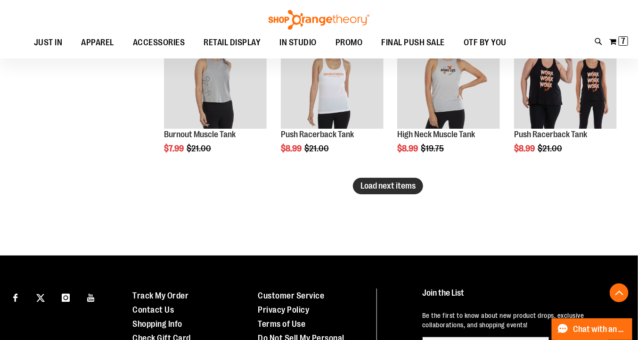
type input "**********"
click at [383, 186] on span "Load next items" at bounding box center [388, 185] width 55 height 9
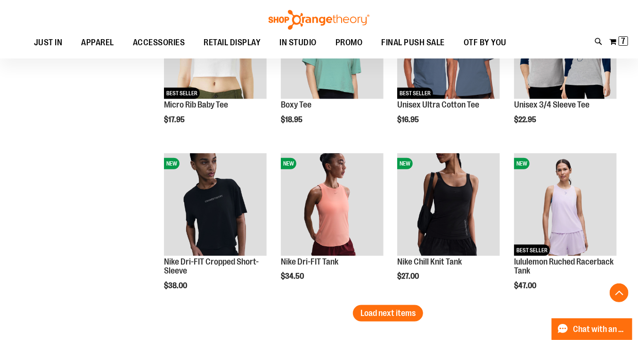
scroll to position [1761, 0]
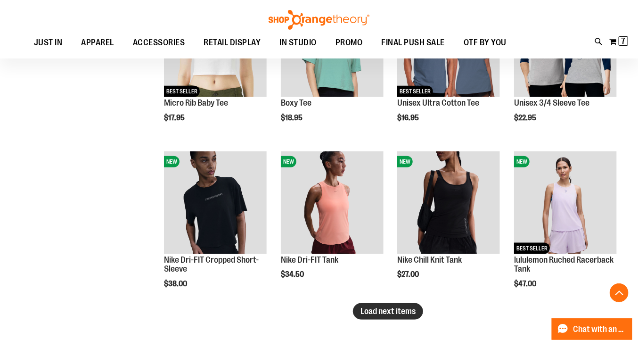
click at [402, 314] on span "Load next items" at bounding box center [388, 310] width 55 height 9
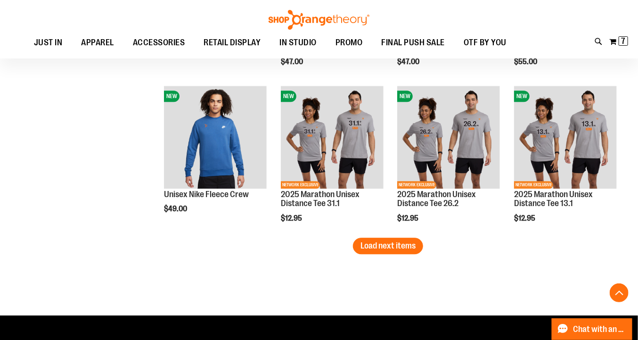
scroll to position [2297, 0]
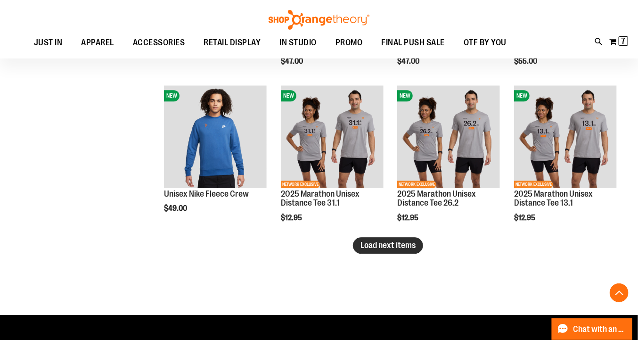
click at [399, 245] on span "Load next items" at bounding box center [388, 244] width 55 height 9
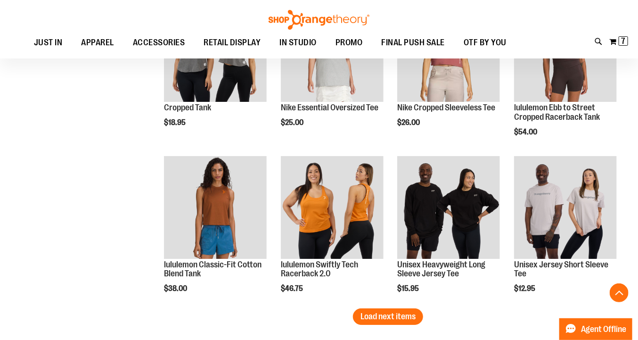
scroll to position [2698, 0]
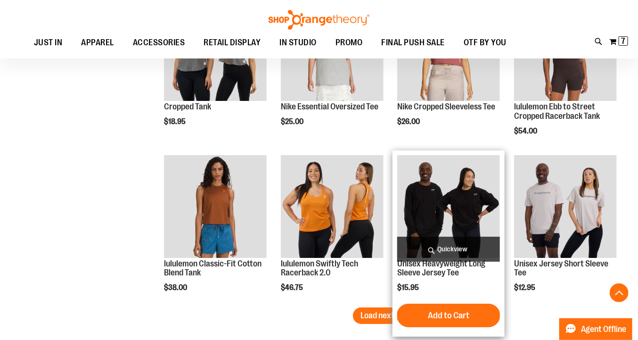
click at [460, 247] on span "Quickview" at bounding box center [448, 249] width 103 height 25
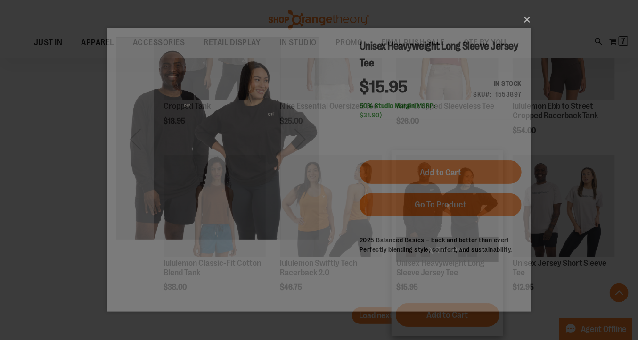
scroll to position [0, 0]
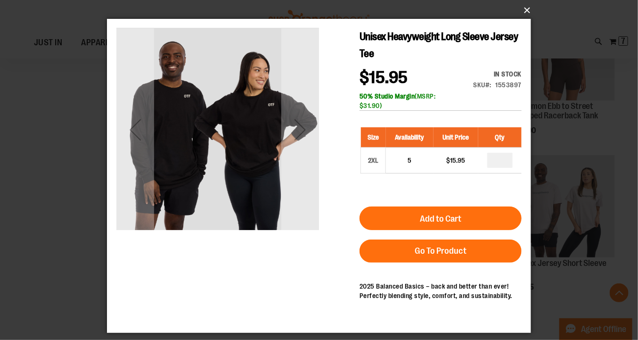
click at [530, 10] on button "×" at bounding box center [322, 10] width 424 height 21
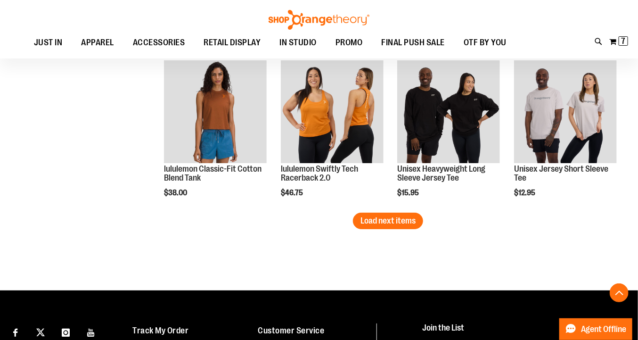
scroll to position [2797, 0]
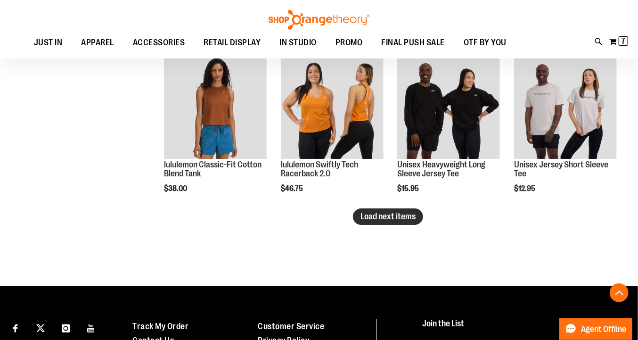
click at [377, 216] on span "Load next items" at bounding box center [388, 216] width 55 height 9
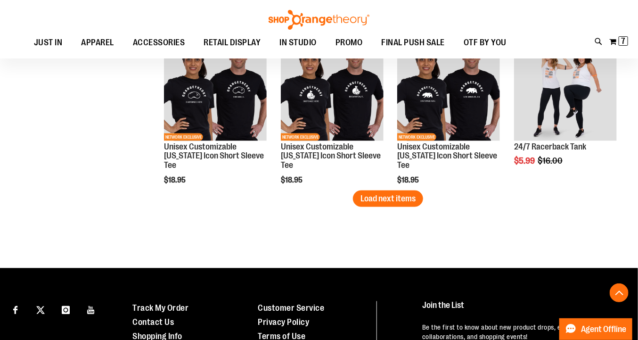
scroll to position [3291, 0]
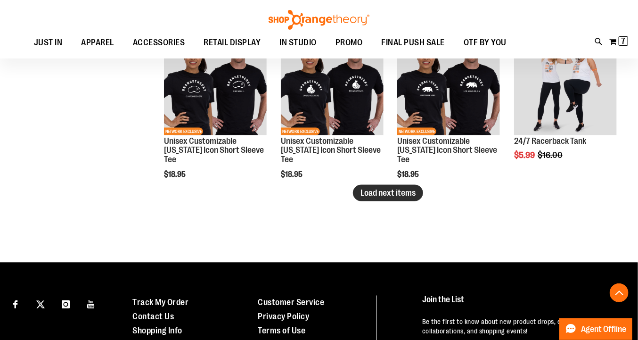
click at [392, 189] on span "Load next items" at bounding box center [388, 192] width 55 height 9
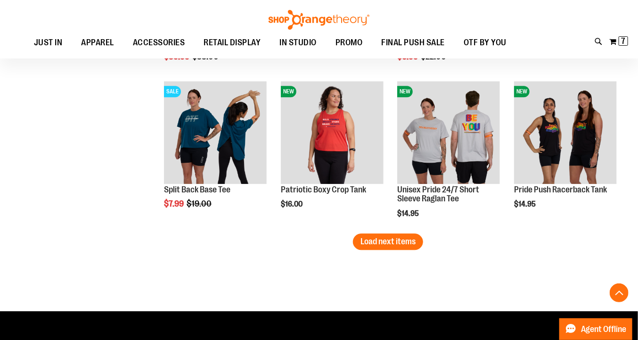
scroll to position [3714, 0]
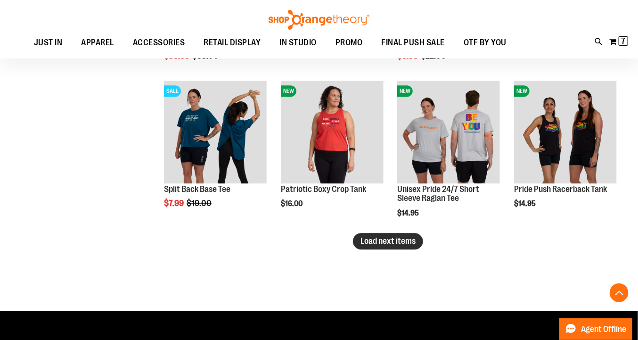
click at [381, 240] on span "Load next items" at bounding box center [388, 240] width 55 height 9
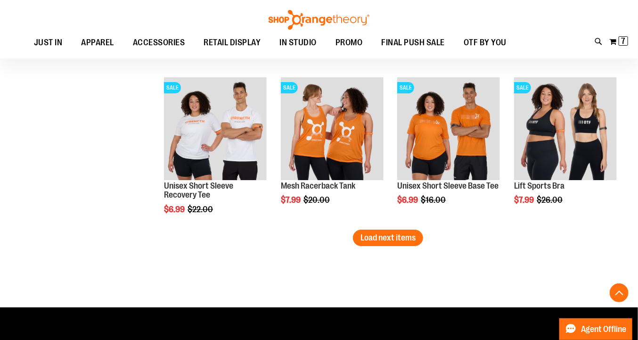
scroll to position [4190, 0]
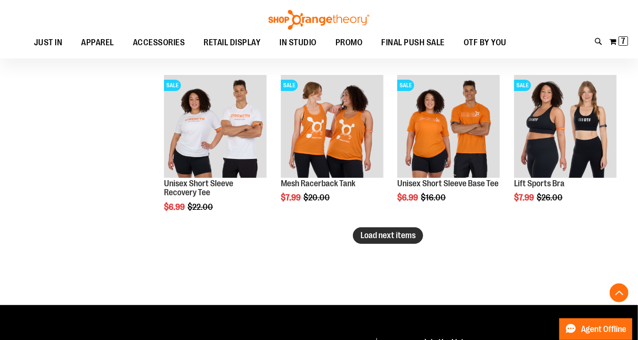
click at [374, 234] on span "Load next items" at bounding box center [388, 235] width 55 height 9
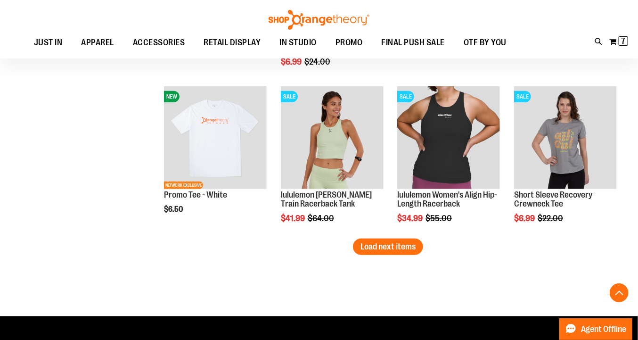
scroll to position [4648, 0]
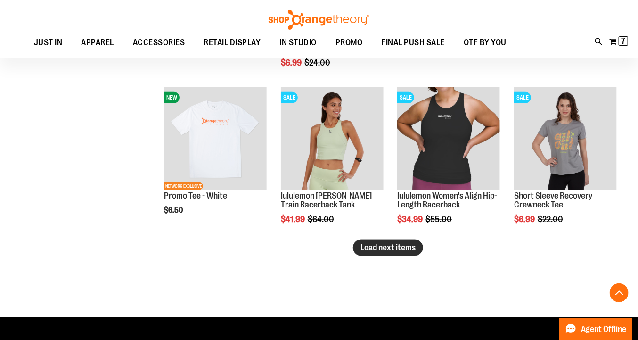
click at [407, 250] on span "Load next items" at bounding box center [388, 247] width 55 height 9
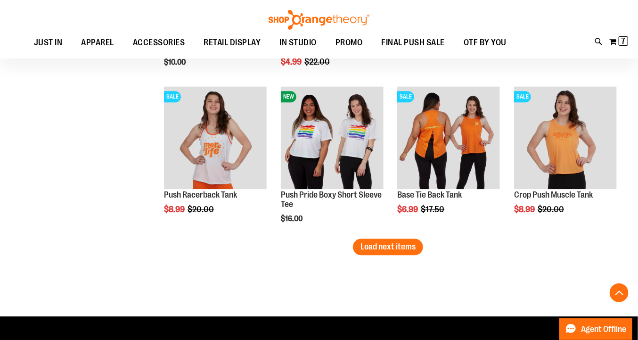
scroll to position [5118, 0]
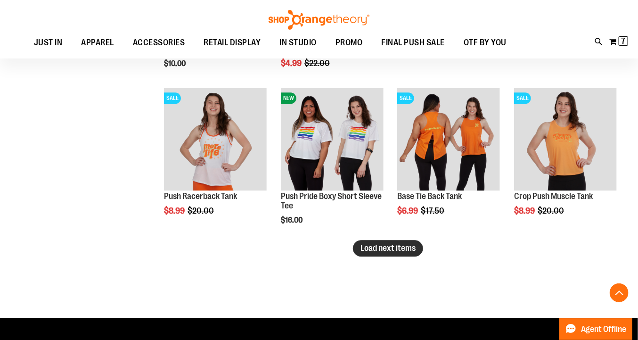
click at [414, 248] on span "Load next items" at bounding box center [388, 247] width 55 height 9
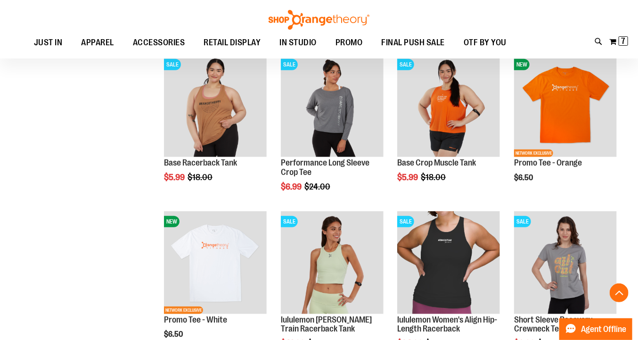
scroll to position [4438, 0]
